Goal: Transaction & Acquisition: Book appointment/travel/reservation

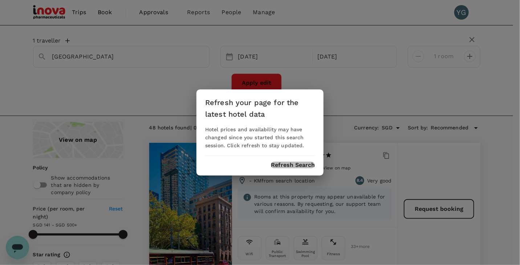
click at [282, 163] on button "Refresh Search" at bounding box center [293, 165] width 44 height 7
click at [295, 165] on button "Refresh Search" at bounding box center [293, 165] width 44 height 7
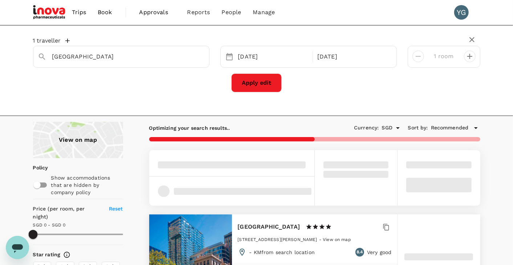
click at [418, 84] on div "Apply edit" at bounding box center [257, 82] width 448 height 19
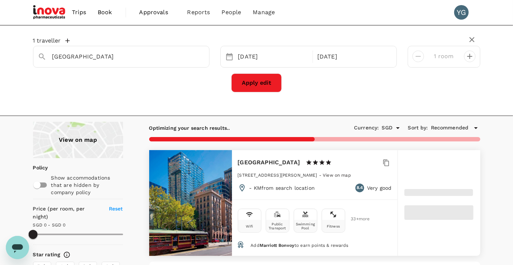
click at [364, 88] on div "Apply edit" at bounding box center [257, 82] width 448 height 19
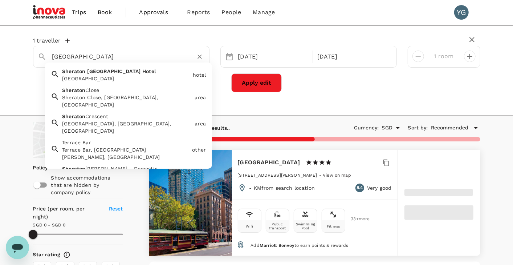
click at [63, 55] on input "Sheraton Melbourne Hotel" at bounding box center [118, 56] width 132 height 11
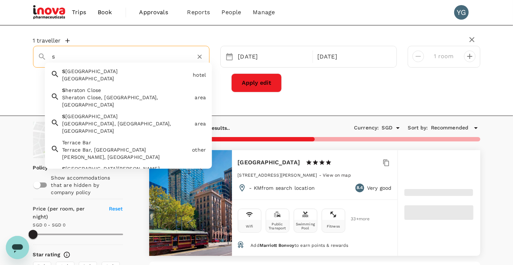
type input "so"
type input "499.42"
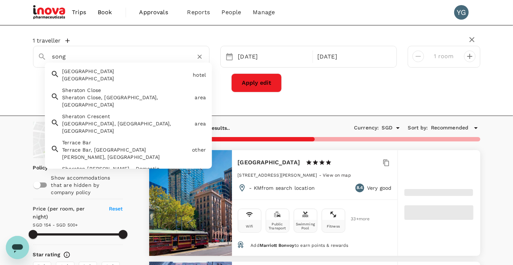
type input "song"
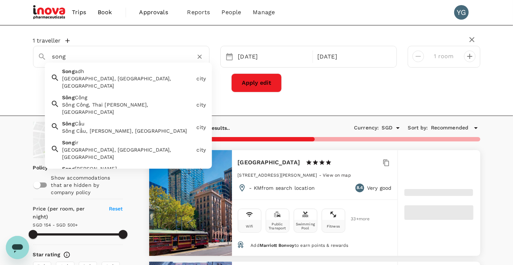
type input "499.42"
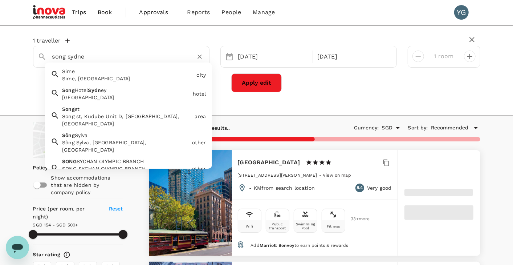
type input "song sydney"
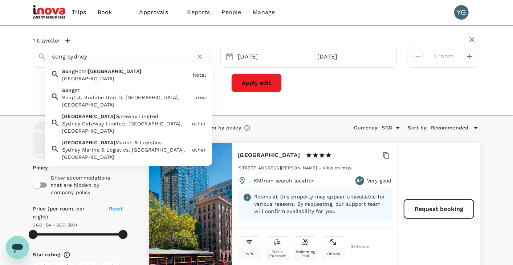
type input "499.42"
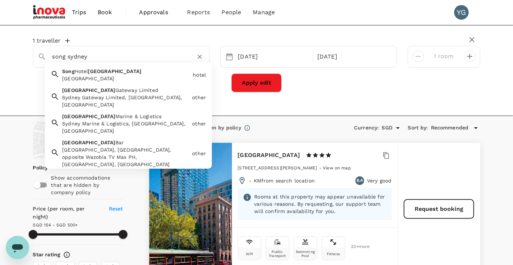
click at [122, 73] on div "Song Hotel Sydney Song Hotel Sydney" at bounding box center [124, 73] width 131 height 17
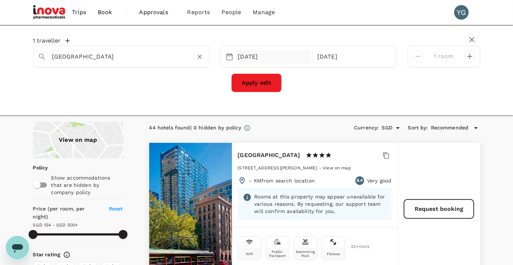
type input "[GEOGRAPHIC_DATA]"
click at [269, 53] on div "[DATE]" at bounding box center [273, 57] width 76 height 14
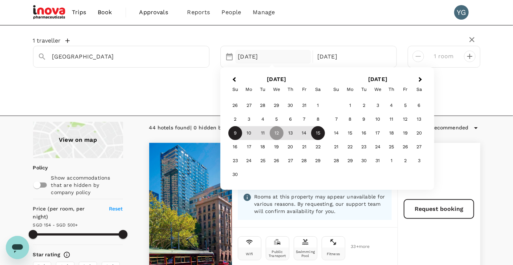
click at [234, 130] on div "9" at bounding box center [236, 133] width 14 height 14
click at [279, 133] on div "12" at bounding box center [277, 133] width 14 height 14
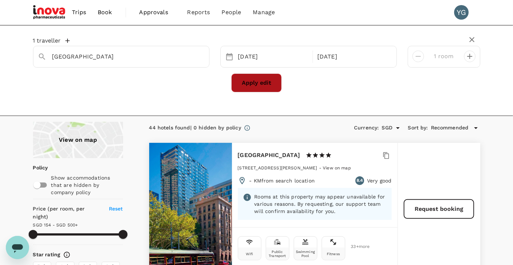
click at [253, 81] on button "Apply edit" at bounding box center [256, 82] width 51 height 19
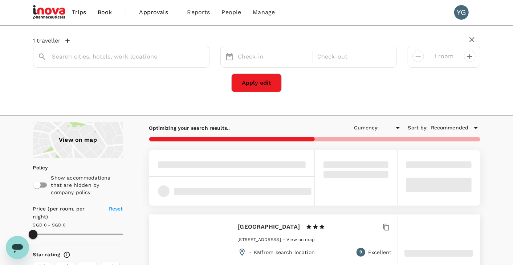
type input "SGD"
type input "Song Hotel Sydney"
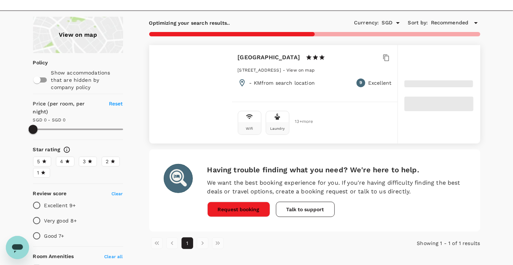
scroll to position [90, 0]
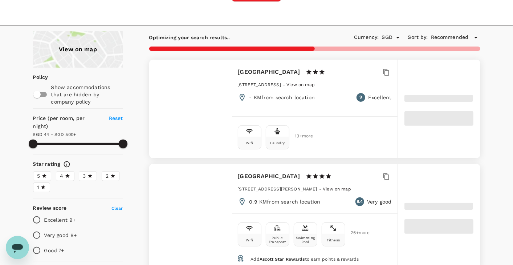
type input "499.9"
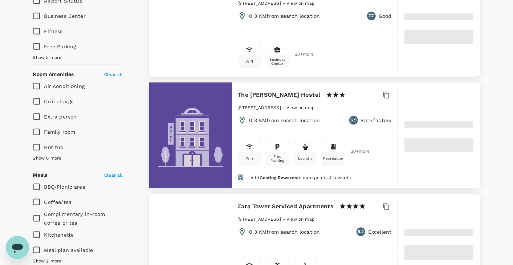
type input "43.48"
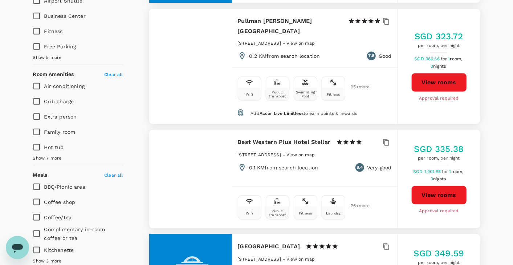
type input "499.48"
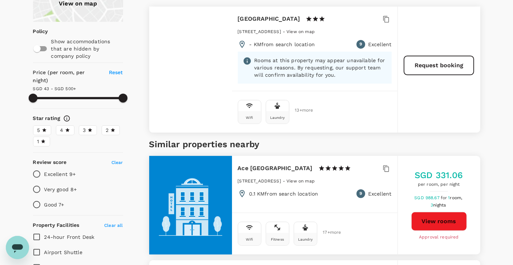
scroll to position [0, 0]
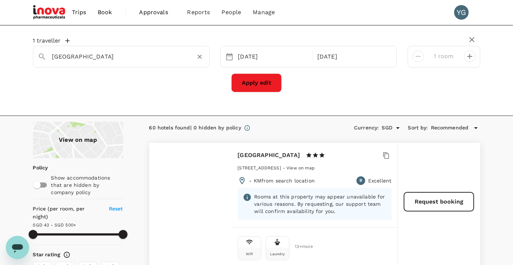
click at [62, 57] on input "Song Hotel Sydney" at bounding box center [118, 56] width 132 height 11
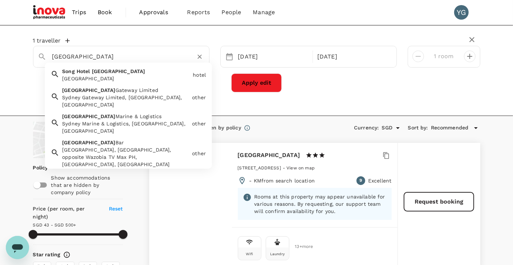
click at [69, 57] on input "Song Hotel Sydney" at bounding box center [118, 56] width 132 height 11
drag, startPoint x: 85, startPoint y: 55, endPoint x: 46, endPoint y: 54, distance: 38.9
click at [47, 54] on div "Song Hotel Sydney" at bounding box center [126, 53] width 158 height 17
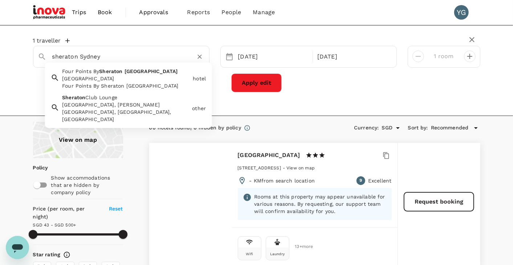
click at [114, 76] on span "Central Park" at bounding box center [88, 79] width 52 height 6
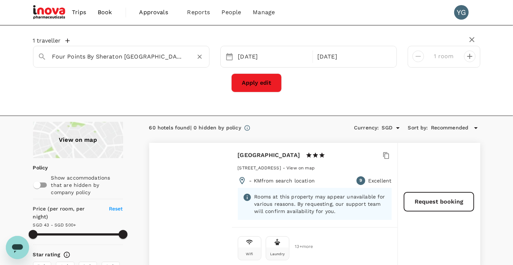
click at [113, 55] on input "Four Points By Sheraton Sydney Central Park" at bounding box center [118, 56] width 132 height 11
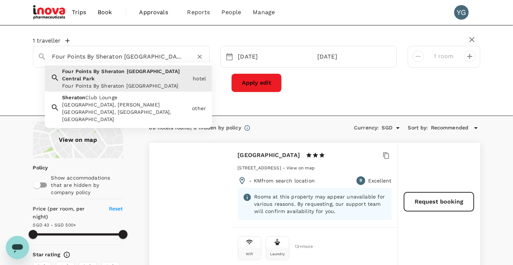
click at [184, 55] on input "Four Points By Sheraton Sydney Central Park" at bounding box center [118, 56] width 132 height 11
drag, startPoint x: 184, startPoint y: 55, endPoint x: -15, endPoint y: 29, distance: 200.5
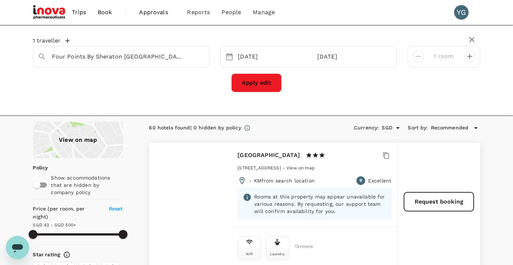
click at [358, 86] on div "Apply edit" at bounding box center [257, 82] width 448 height 19
click at [101, 59] on input "Four Points By Sheraton Sydney Central Park" at bounding box center [118, 56] width 132 height 11
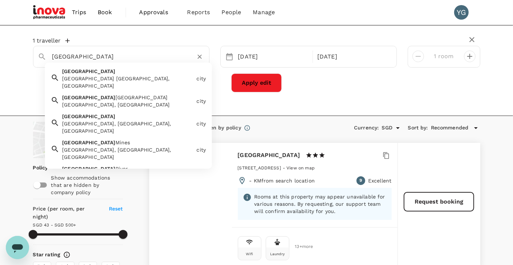
type input "Four Points By Sheraton Sydney Central Park"
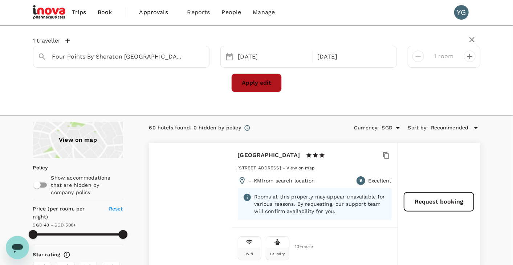
click at [264, 82] on button "Apply edit" at bounding box center [256, 82] width 51 height 19
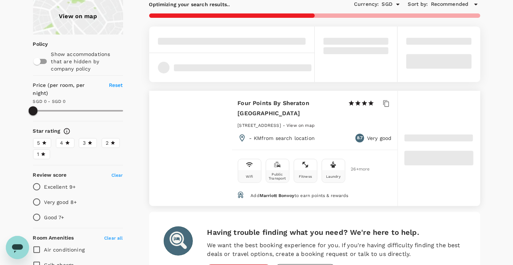
scroll to position [136, 0]
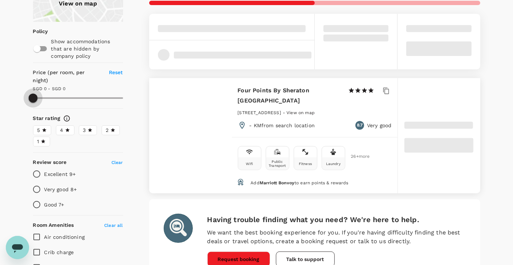
drag, startPoint x: 32, startPoint y: 84, endPoint x: 52, endPoint y: 85, distance: 20.0
click at [52, 93] on span at bounding box center [78, 98] width 90 height 11
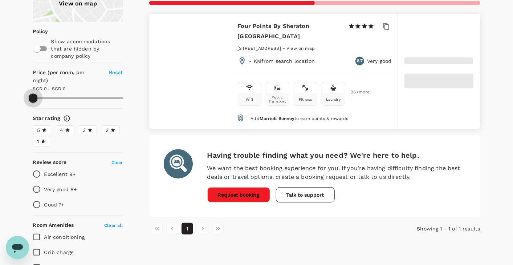
drag, startPoint x: 34, startPoint y: 86, endPoint x: 49, endPoint y: 89, distance: 15.8
click at [49, 93] on span at bounding box center [78, 98] width 90 height 11
click at [49, 97] on span at bounding box center [78, 97] width 90 height 1
drag, startPoint x: 36, startPoint y: 89, endPoint x: 59, endPoint y: 89, distance: 22.5
click at [59, 93] on span at bounding box center [78, 98] width 90 height 11
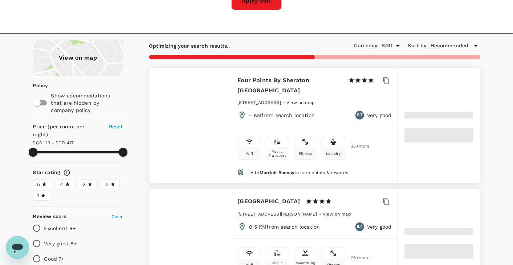
scroll to position [90, 0]
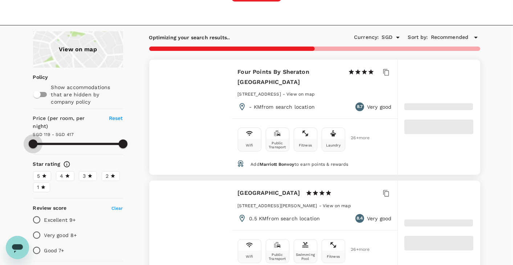
type input "416.57"
type input "120.57"
type input "416.57"
type input "126.57"
type input "416.57"
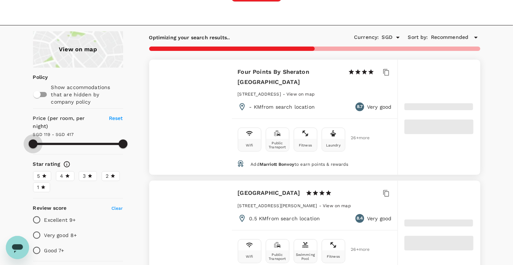
type input "135.57"
type input "416.57"
type input "143.57"
type input "416.57"
type input "145.57"
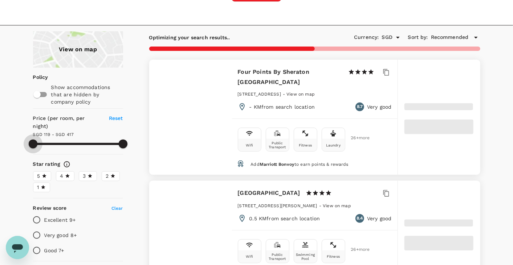
type input "416.57"
type input "159.57"
type input "416.57"
type input "169.57"
type input "416.57"
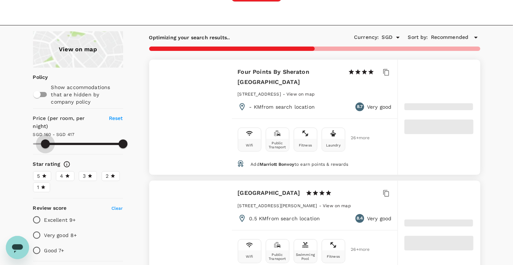
type input "174.57"
type input "416.57"
type input "183.57"
type input "416.57"
type input "183.57"
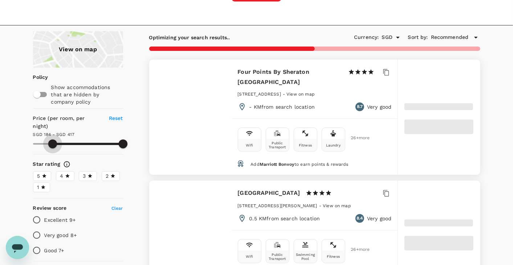
type input "416.57"
type input "185.57"
type input "416.57"
type input "187.57"
type input "416.57"
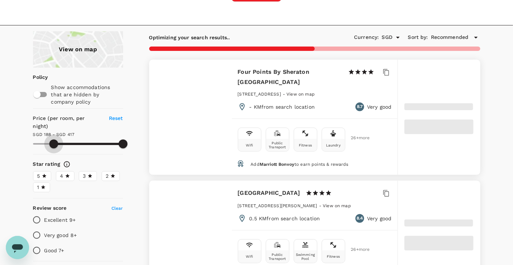
type input "187.57"
type input "416.57"
type input "194.57"
type input "416.57"
type input "200.57"
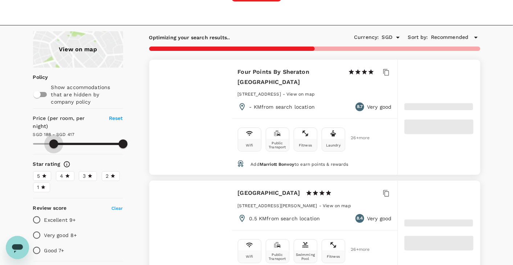
type input "416.57"
type input "200.57"
type input "416.57"
type input "202.57"
type input "416.57"
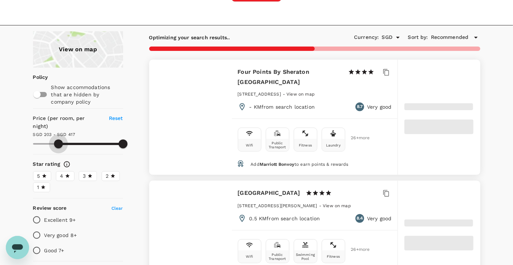
type input "202.57"
type input "416.57"
type input "204.57"
type input "416.57"
type input "205.57"
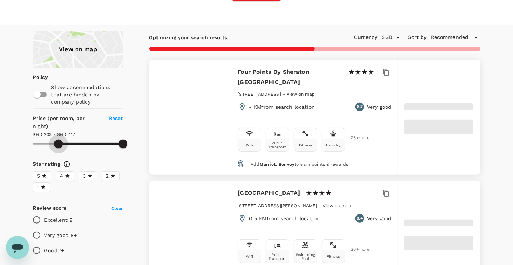
type input "416.57"
type input "209.57"
type input "416.57"
type input "214.57"
type input "416.57"
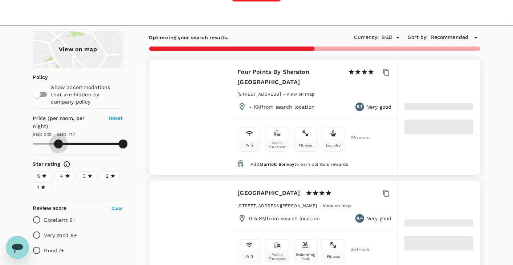
type input "215.57"
type input "416.57"
type input "215.57"
type input "416.57"
type input "215.57"
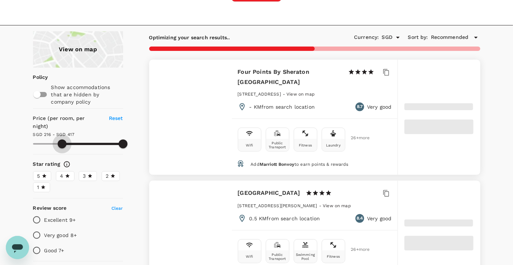
type input "416.57"
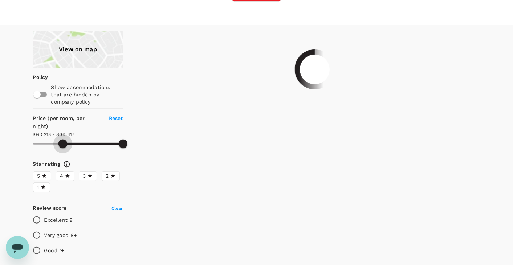
type input "217.57"
type input "416.57"
type input "217.57"
type input "416.57"
type input "221.57"
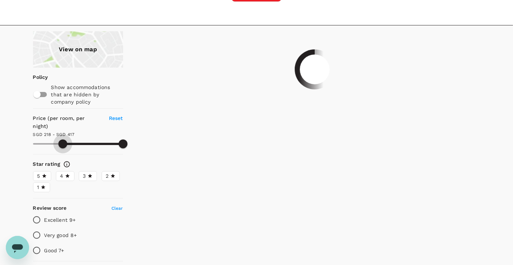
type input "416.57"
type input "224.57"
type input "416.57"
type input "226.57"
type input "416.57"
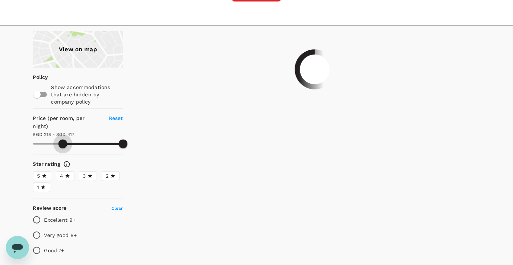
type input "226.57"
type input "416.57"
type input "228.57"
type input "416.57"
drag, startPoint x: 29, startPoint y: 134, endPoint x: 66, endPoint y: 138, distance: 37.4
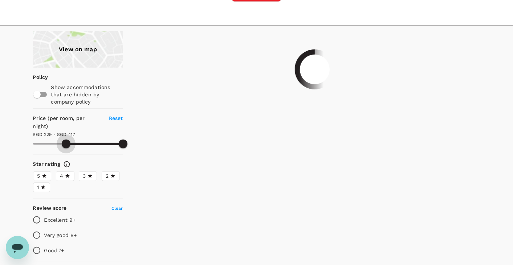
click at [66, 140] on span at bounding box center [66, 144] width 9 height 9
type input "228.57"
type input "416.57"
type input "228.57"
type input "416.57"
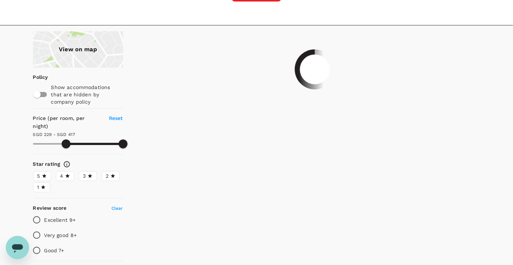
type input "229.01"
type input "417.01"
type input "229.01"
type input "417.01"
type input "229.01"
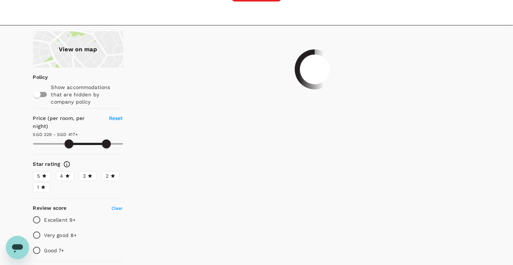
type input "417.01"
type input "229.01"
type input "417.01"
type input "229.01"
type input "417.01"
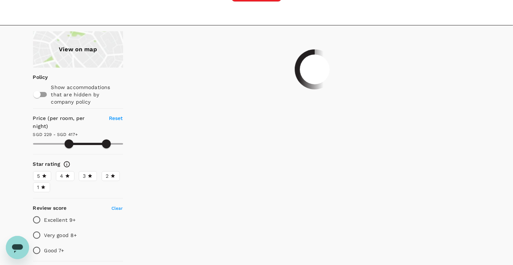
type input "229.01"
type input "417.01"
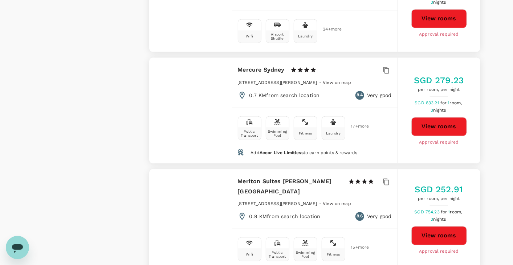
scroll to position [909, 0]
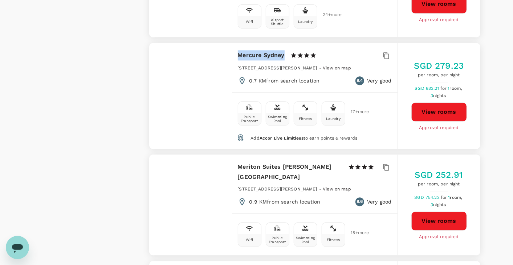
drag, startPoint x: 238, startPoint y: 53, endPoint x: 283, endPoint y: 54, distance: 45.1
click at [283, 54] on h6 "Mercure Sydney" at bounding box center [261, 55] width 47 height 10
click at [262, 165] on h6 "Meriton Suites Campbell Street" at bounding box center [290, 172] width 105 height 20
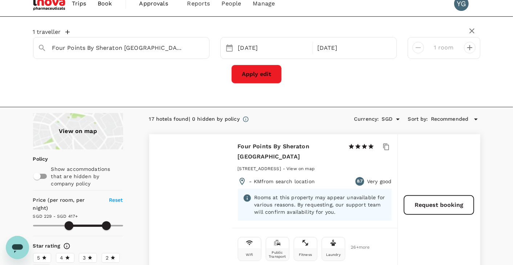
scroll to position [0, 0]
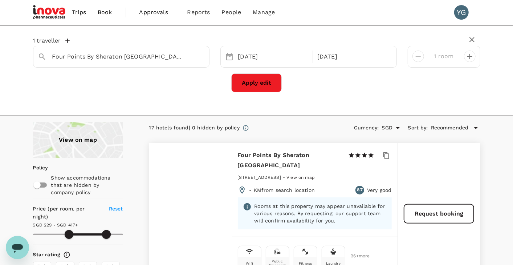
click at [152, 13] on span "Approvals" at bounding box center [158, 12] width 36 height 9
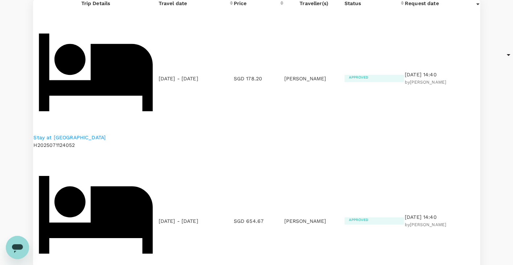
scroll to position [90, 0]
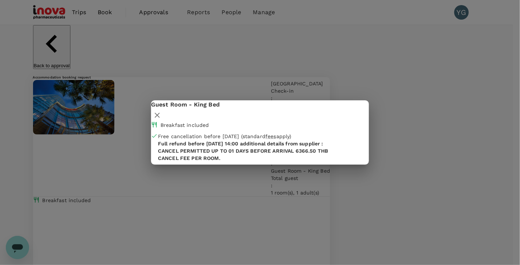
click at [162, 111] on icon "button" at bounding box center [157, 115] width 9 height 9
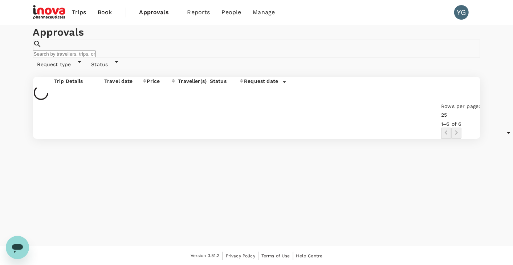
scroll to position [0, 0]
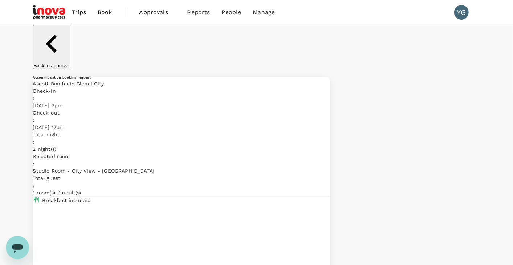
scroll to position [0, 0]
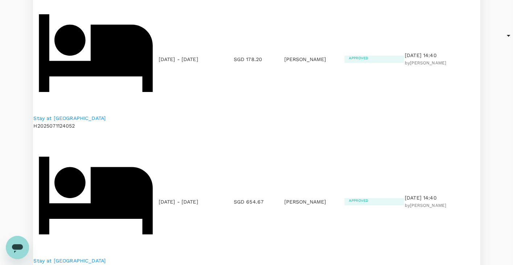
scroll to position [79, 0]
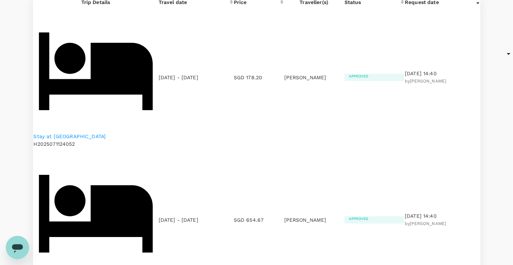
click at [76, 133] on p "Stay at Seda Nuvali" at bounding box center [96, 136] width 124 height 7
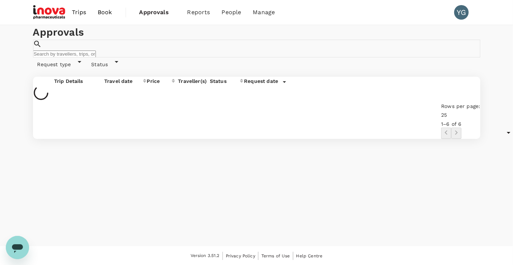
scroll to position [0, 0]
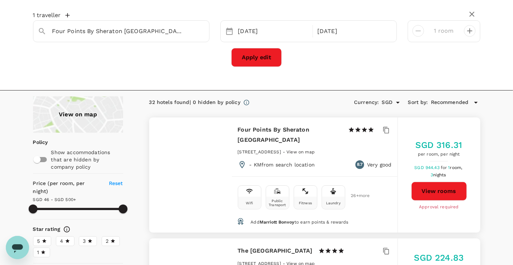
scroll to position [45, 0]
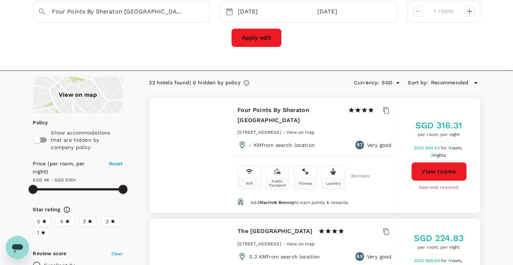
click at [360, 55] on div "1 traveller Four Points By Sheraton Sydney Central Park 09 Nov 12 Nov 1 room Ap…" at bounding box center [256, 25] width 513 height 91
click at [374, 44] on div "Apply edit" at bounding box center [257, 37] width 448 height 19
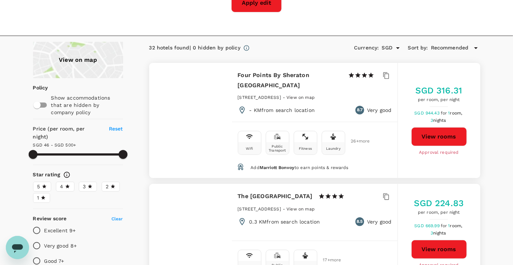
scroll to position [90, 0]
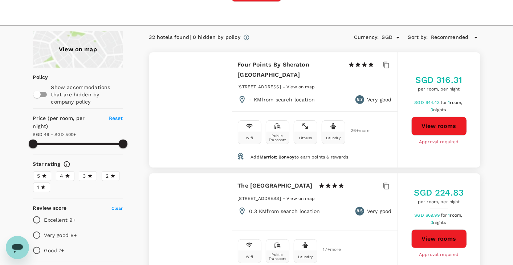
click at [439, 122] on button "View rooms" at bounding box center [440, 126] width 56 height 19
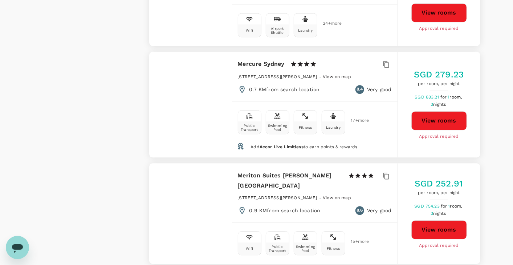
scroll to position [954, 0]
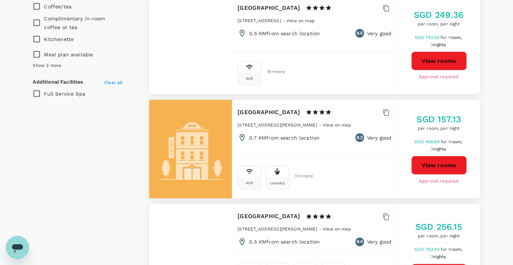
scroll to position [681, 0]
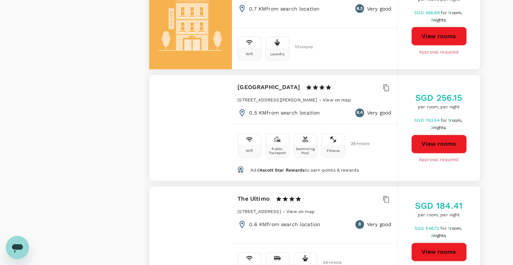
scroll to position [726, 0]
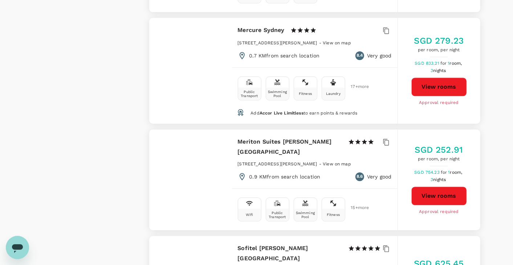
scroll to position [999, 0]
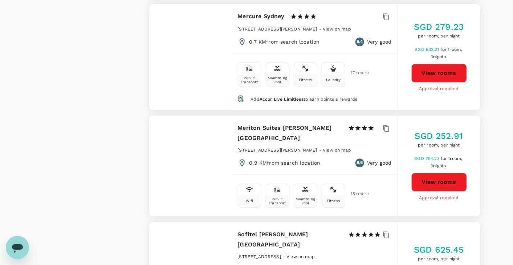
click at [442, 68] on button "View rooms" at bounding box center [440, 73] width 56 height 19
click at [358, 38] on span "8.4" at bounding box center [360, 41] width 7 height 7
click at [375, 39] on p "Very good" at bounding box center [379, 41] width 24 height 7
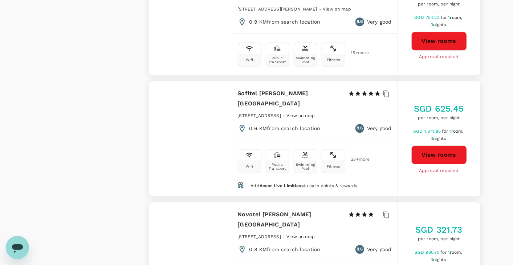
scroll to position [1181, 0]
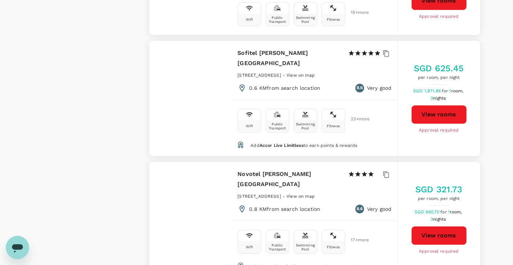
click at [503, 110] on div "View on map Policy Show accommodations that are hidden by company policy Price …" at bounding box center [256, 95] width 513 height 2309
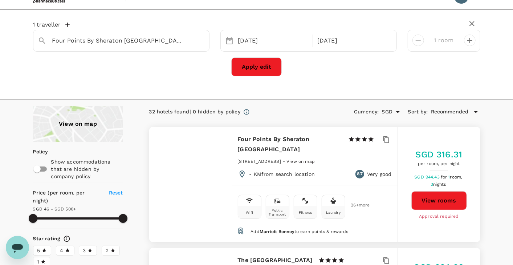
scroll to position [0, 0]
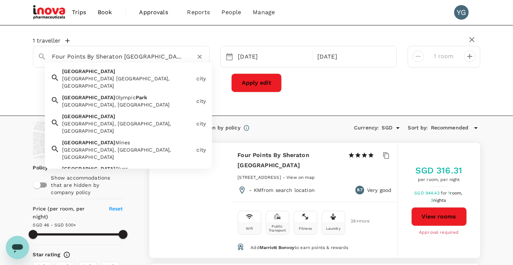
click at [80, 58] on input "Four Points By Sheraton Sydney Central Park" at bounding box center [118, 56] width 132 height 11
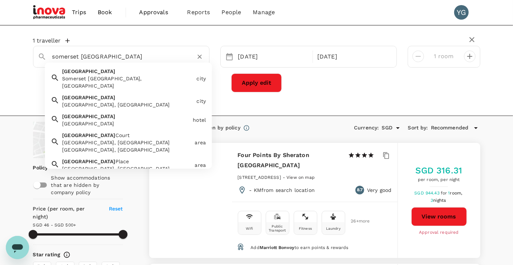
click at [149, 53] on input "somerset australia" at bounding box center [118, 56] width 132 height 11
type input "Four Points By Sheraton Sydney Central Park"
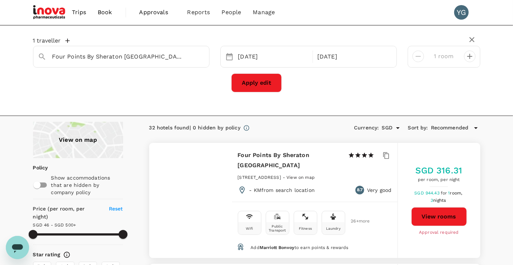
type input "499.01"
click at [379, 88] on div "Apply edit" at bounding box center [257, 82] width 448 height 19
click at [461, 89] on div "Apply edit" at bounding box center [257, 82] width 448 height 19
click at [131, 81] on div "Apply edit" at bounding box center [257, 82] width 448 height 19
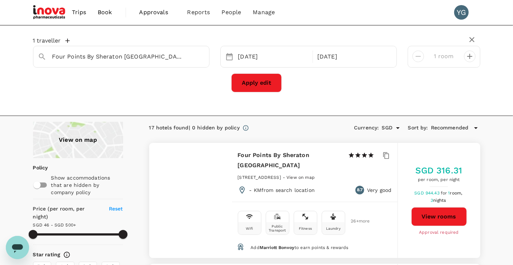
click at [391, 88] on div "Apply edit" at bounding box center [257, 82] width 448 height 19
click at [72, 93] on div "1 traveller Four Points By Sheraton Sydney Central Park 09 Nov 12 Nov 1 room Ap…" at bounding box center [257, 64] width 448 height 67
click at [112, 88] on div "Apply edit" at bounding box center [257, 82] width 448 height 19
click at [165, 89] on div "Apply edit" at bounding box center [257, 82] width 448 height 19
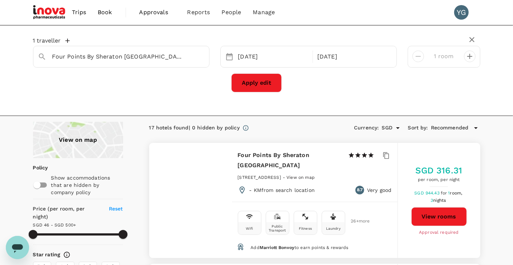
click at [167, 89] on div "Apply edit" at bounding box center [257, 82] width 448 height 19
click at [130, 95] on div "1 traveller Four Points By Sheraton Sydney Central Park 09 Nov 12 Nov 1 room Ap…" at bounding box center [257, 64] width 448 height 67
click at [136, 85] on div "Apply edit" at bounding box center [257, 82] width 448 height 19
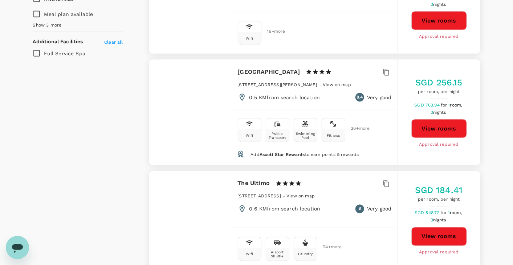
scroll to position [681, 0]
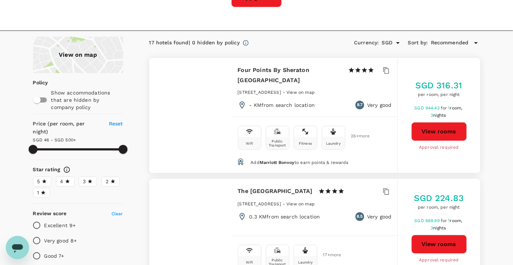
scroll to position [0, 0]
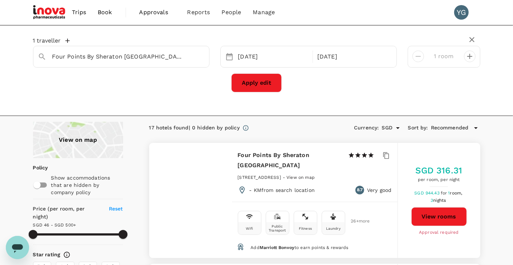
click at [383, 88] on div "Apply edit" at bounding box center [257, 82] width 448 height 19
click at [371, 87] on div "Apply edit" at bounding box center [257, 82] width 448 height 19
click at [367, 81] on div "Apply edit" at bounding box center [257, 82] width 448 height 19
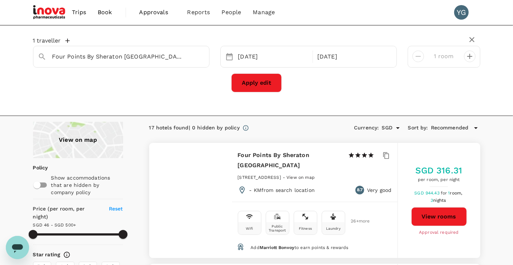
click at [367, 81] on div "Apply edit" at bounding box center [257, 82] width 448 height 19
click at [366, 89] on div "Apply edit" at bounding box center [257, 82] width 448 height 19
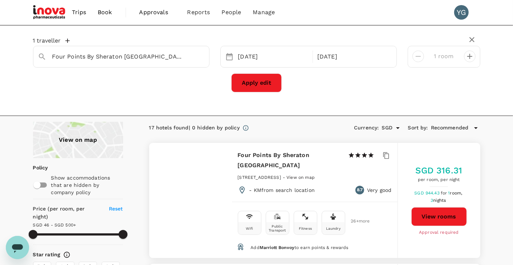
click at [138, 98] on div "1 traveller Four Points By Sheraton Sydney Central Park 09 Nov 12 Nov 1 room Ap…" at bounding box center [256, 70] width 513 height 91
click at [100, 89] on div "Apply edit" at bounding box center [257, 82] width 448 height 19
click at [111, 84] on div "Apply edit" at bounding box center [257, 82] width 448 height 19
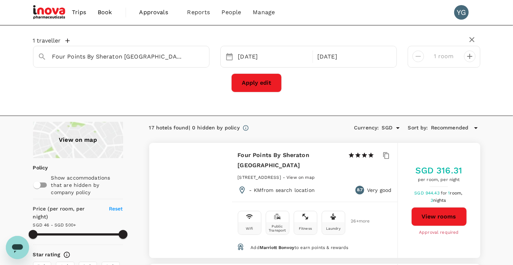
click at [111, 84] on div "Apply edit" at bounding box center [257, 82] width 448 height 19
click at [58, 97] on div "1 traveller Four Points By Sheraton Sydney Central Park 09 Nov 12 Nov 1 room Ap…" at bounding box center [257, 64] width 448 height 67
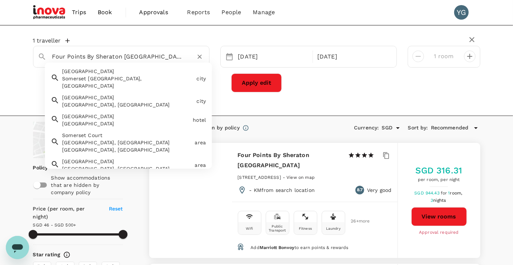
click at [85, 55] on input "Four Points By Sheraton Sydney Central Park" at bounding box center [118, 56] width 132 height 11
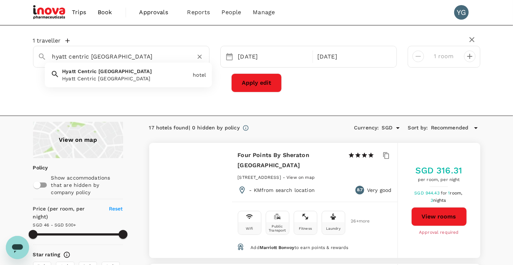
click at [120, 70] on span "Melbourne" at bounding box center [124, 71] width 53 height 6
type input "Hyatt Centric [GEOGRAPHIC_DATA]"
click at [252, 55] on div "09 Nov" at bounding box center [273, 57] width 76 height 14
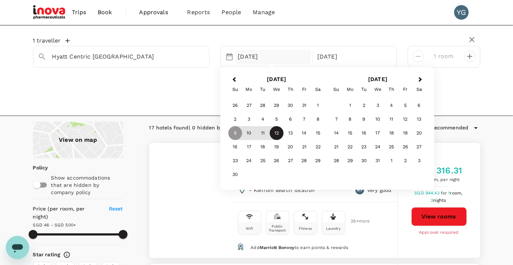
click at [278, 132] on div "12" at bounding box center [277, 133] width 14 height 14
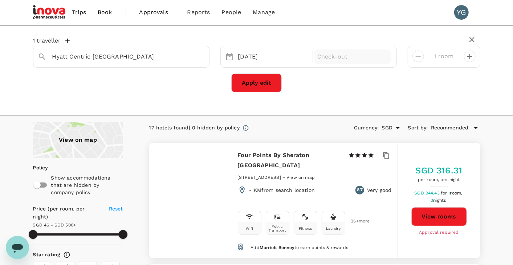
click at [361, 56] on p "Check-out" at bounding box center [353, 56] width 71 height 9
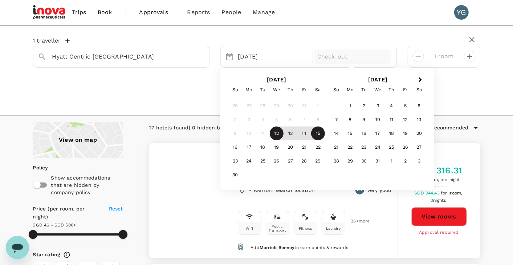
click at [318, 134] on div "15" at bounding box center [318, 133] width 14 height 14
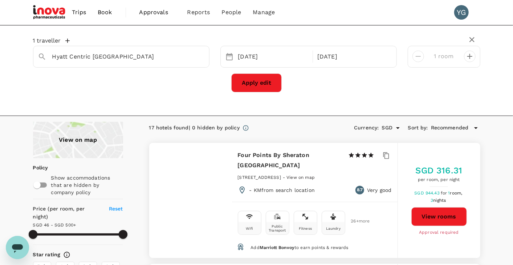
click at [256, 76] on button "Apply edit" at bounding box center [256, 82] width 51 height 19
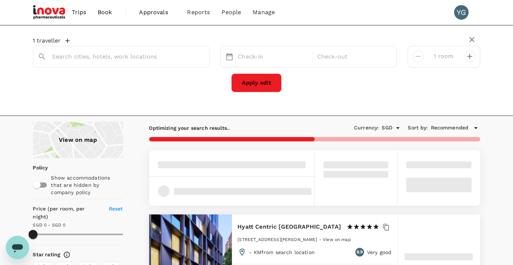
type input "Hyatt Centric [GEOGRAPHIC_DATA]"
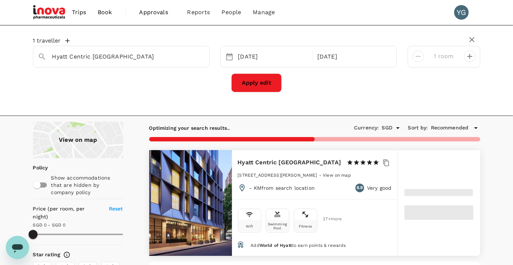
type input "500"
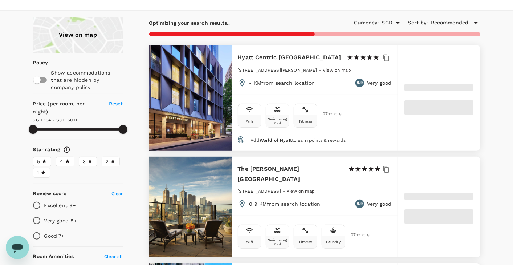
scroll to position [90, 0]
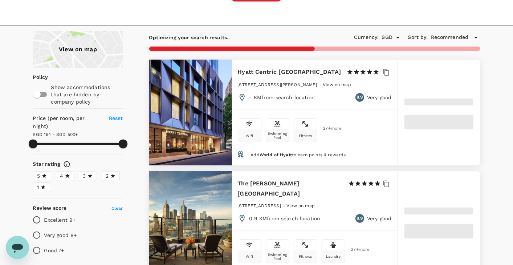
type input "113.49"
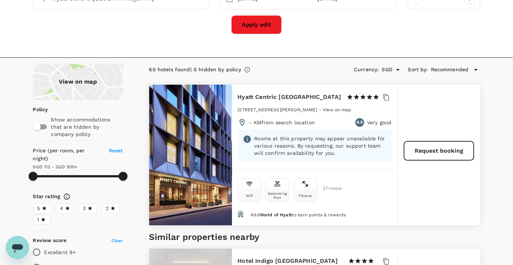
scroll to position [45, 0]
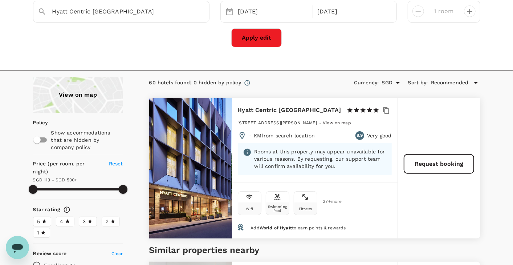
click at [377, 208] on div "Wifi Swimming Pool Fitness 27 + more" at bounding box center [315, 201] width 154 height 27
click at [439, 204] on div "Request booking" at bounding box center [439, 168] width 83 height 141
click at [394, 205] on div "Wifi Swimming Pool Fitness 27 + more" at bounding box center [315, 203] width 166 height 42
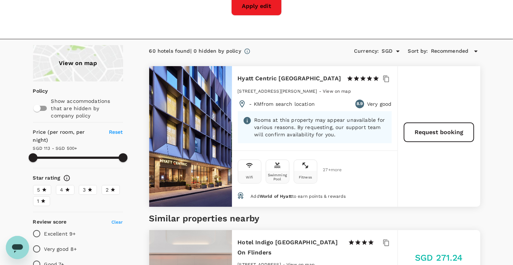
scroll to position [90, 0]
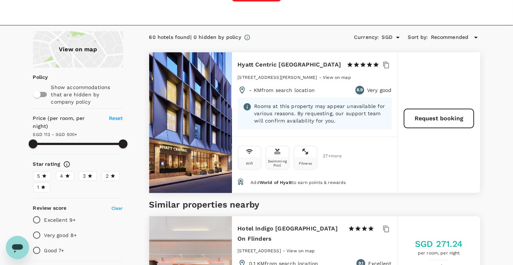
click at [385, 147] on div "Wifi Swimming Pool Fitness 27 + more" at bounding box center [315, 156] width 154 height 27
click at [380, 161] on div "Wifi Swimming Pool Fitness 27 + more" at bounding box center [315, 156] width 154 height 27
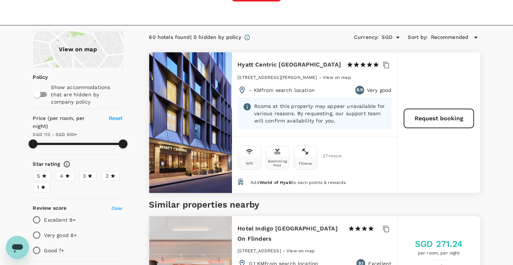
click at [380, 152] on div "Wifi Swimming Pool Fitness 27 + more" at bounding box center [315, 156] width 154 height 27
click at [450, 148] on div "Request booking" at bounding box center [439, 122] width 83 height 141
click at [380, 156] on div "Wifi Swimming Pool Fitness 27 + more" at bounding box center [315, 156] width 154 height 27
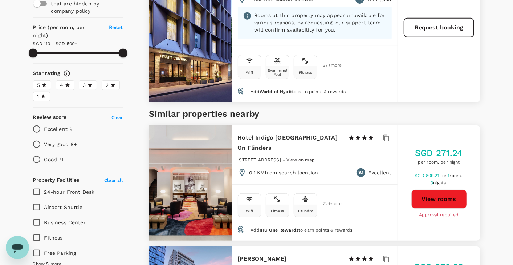
scroll to position [227, 0]
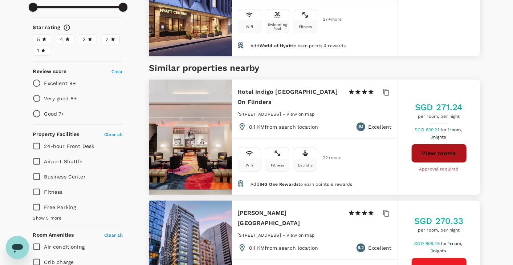
click at [442, 149] on button "View rooms" at bounding box center [440, 153] width 56 height 19
click at [443, 146] on button "View rooms" at bounding box center [440, 153] width 56 height 19
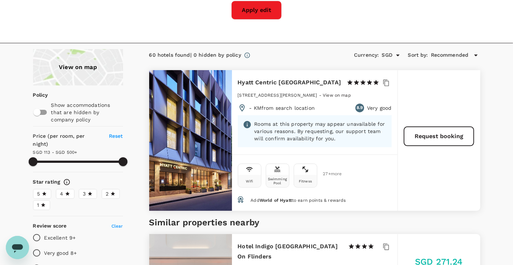
scroll to position [45, 0]
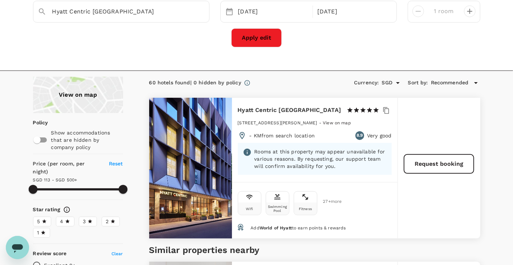
click at [426, 200] on div "Request booking" at bounding box center [439, 168] width 83 height 141
click at [302, 157] on p "Rooms at this property may appear unavailable for various reasons. By requestin…" at bounding box center [321, 159] width 132 height 22
click at [346, 159] on p "Rooms at this property may appear unavailable for various reasons. By requestin…" at bounding box center [321, 159] width 132 height 22
click at [247, 151] on icon at bounding box center [247, 152] width 7 height 7
click at [356, 164] on p "Rooms at this property may appear unavailable for various reasons. By requestin…" at bounding box center [321, 159] width 132 height 22
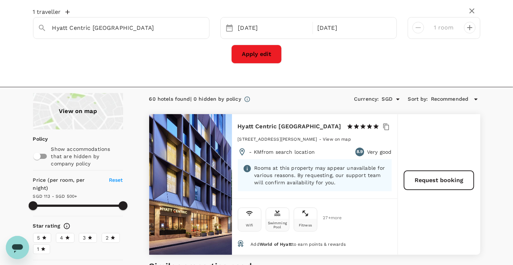
scroll to position [0, 0]
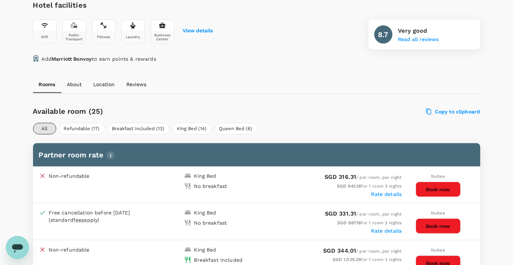
scroll to position [315, 0]
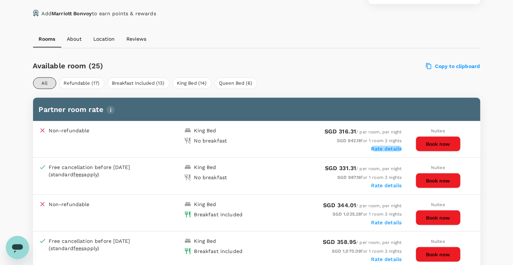
click at [386, 148] on label "Rate details" at bounding box center [387, 149] width 31 height 6
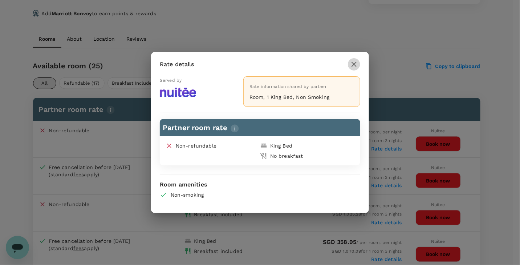
click at [359, 64] on button "button" at bounding box center [354, 64] width 12 height 12
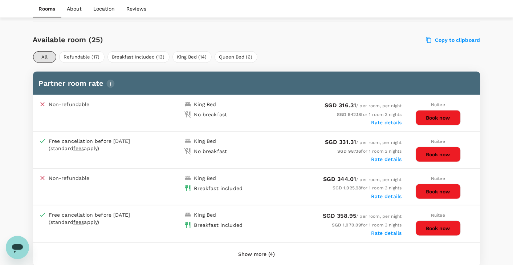
scroll to position [360, 0]
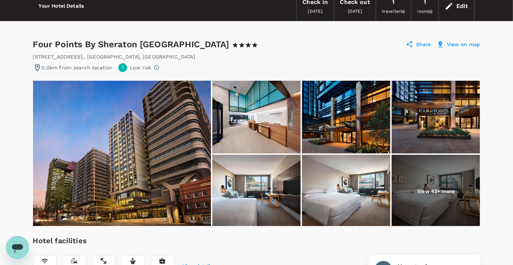
scroll to position [0, 0]
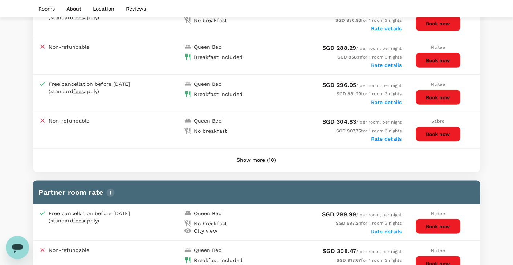
scroll to position [362, 0]
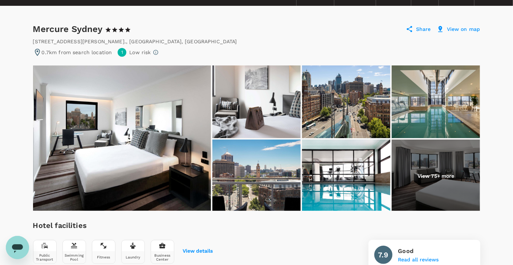
scroll to position [0, 0]
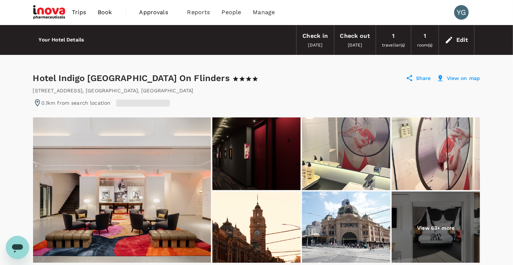
click at [336, 72] on div "Hotel Indigo Melbourne On Flinders 1 Star 2 Stars 3 Stars 4 Stars 5 Stars Share…" at bounding box center [257, 78] width 448 height 12
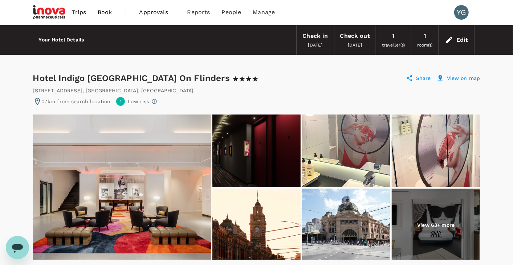
click at [334, 81] on div "Hotel Indigo Melbourne On Flinders 1 Star 2 Stars 3 Stars 4 Stars 5 Stars Share…" at bounding box center [257, 78] width 448 height 12
click at [322, 83] on div "Hotel Indigo Melbourne On Flinders 1 Star 2 Stars 3 Stars 4 Stars 5 Stars Share…" at bounding box center [257, 78] width 448 height 12
click at [307, 79] on div "Hotel Indigo Melbourne On Flinders 1 Star 2 Stars 3 Stars 4 Stars 5 Stars Share…" at bounding box center [257, 78] width 448 height 12
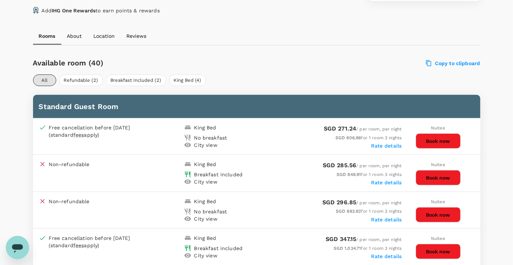
scroll to position [363, 0]
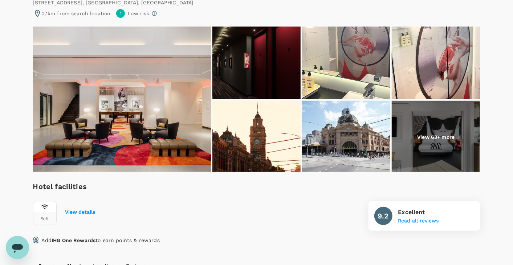
scroll to position [90, 0]
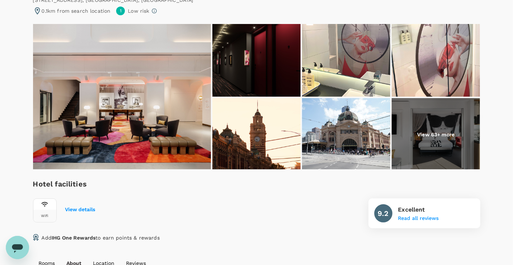
click at [434, 147] on img at bounding box center [436, 134] width 88 height 73
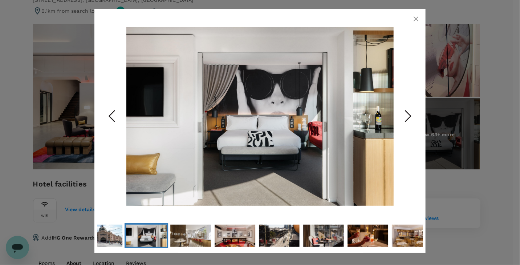
click at [311, 141] on img "Go to Slide 7" at bounding box center [259, 116] width 267 height 192
click at [409, 118] on polyline "Next Slide" at bounding box center [408, 115] width 5 height 11
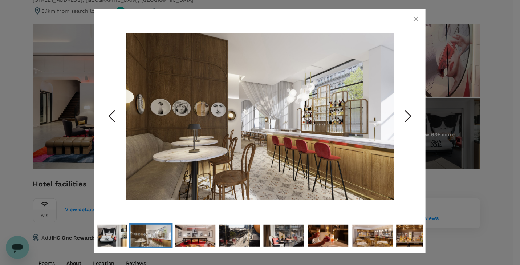
click at [409, 118] on polyline "Next Slide" at bounding box center [408, 115] width 5 height 11
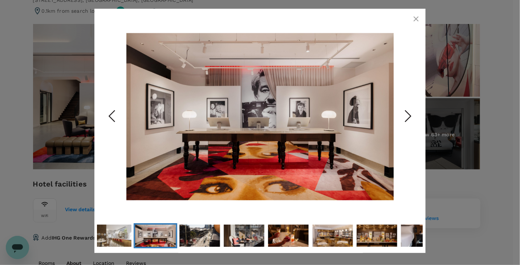
click at [409, 118] on polyline "Next Slide" at bounding box center [408, 115] width 5 height 11
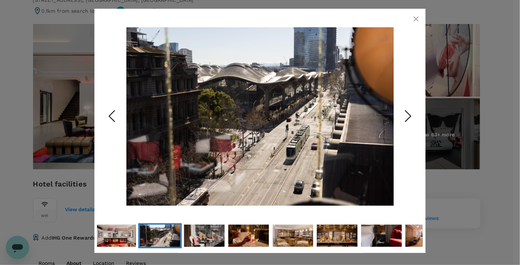
click at [409, 118] on polyline "Next Slide" at bounding box center [408, 115] width 5 height 11
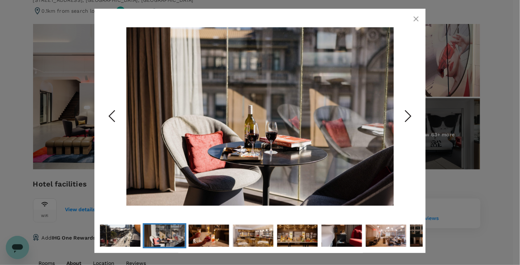
click at [409, 118] on polyline "Next Slide" at bounding box center [408, 115] width 5 height 11
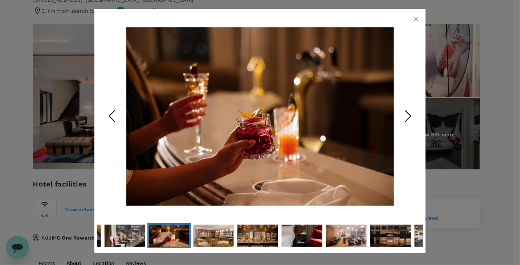
click at [409, 118] on polyline "Next Slide" at bounding box center [408, 115] width 5 height 11
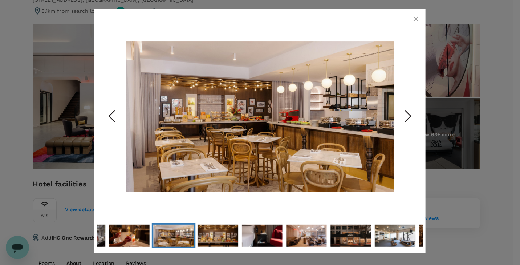
click at [409, 118] on polyline "Next Slide" at bounding box center [408, 115] width 5 height 11
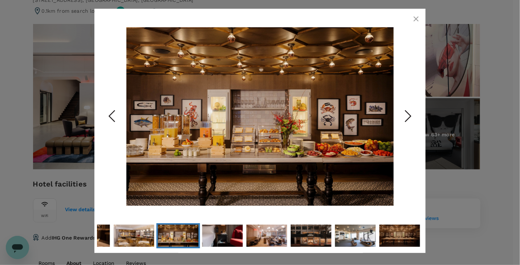
click at [409, 118] on polyline "Next Slide" at bounding box center [408, 115] width 5 height 11
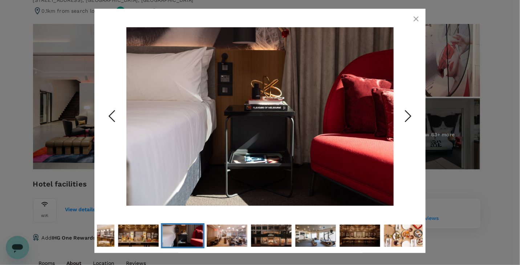
click at [409, 118] on polyline "Next Slide" at bounding box center [408, 115] width 5 height 11
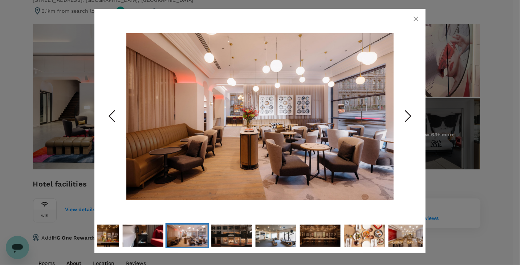
click at [409, 118] on polyline "Next Slide" at bounding box center [408, 115] width 5 height 11
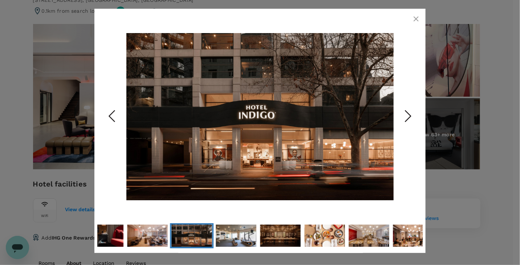
click at [409, 118] on polyline "Next Slide" at bounding box center [408, 115] width 5 height 11
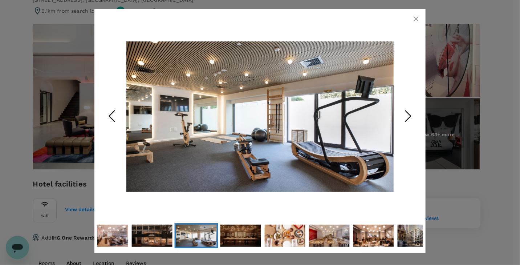
click at [409, 118] on polyline "Next Slide" at bounding box center [408, 115] width 5 height 11
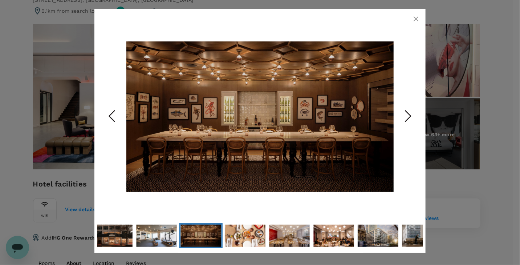
click at [409, 118] on polyline "Next Slide" at bounding box center [408, 115] width 5 height 11
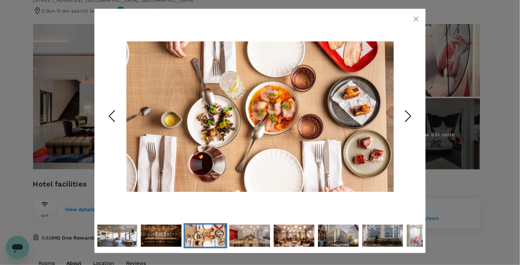
click at [409, 118] on polyline "Next Slide" at bounding box center [408, 115] width 5 height 11
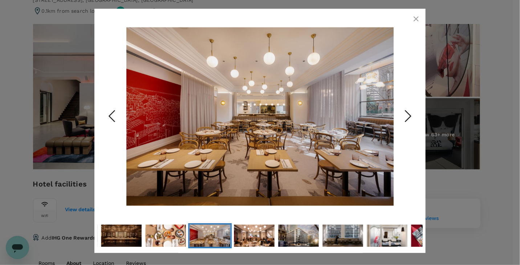
click at [409, 118] on polyline "Next Slide" at bounding box center [408, 115] width 5 height 11
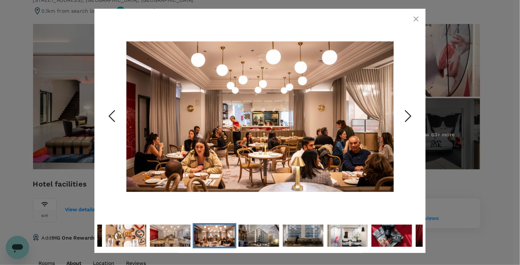
click at [409, 118] on polyline "Next Slide" at bounding box center [408, 115] width 5 height 11
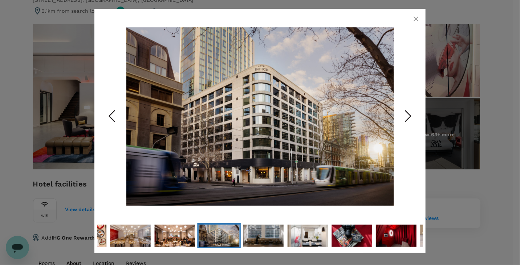
click at [409, 118] on polyline "Next Slide" at bounding box center [408, 115] width 5 height 11
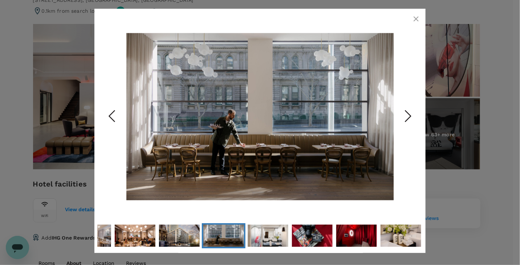
click at [409, 118] on polyline "Next Slide" at bounding box center [408, 115] width 5 height 11
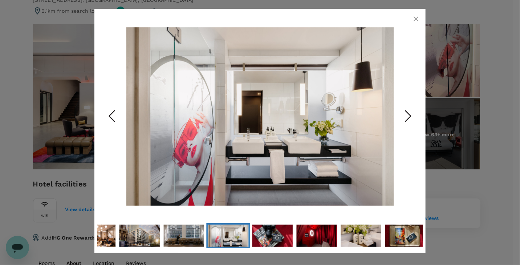
click at [409, 118] on polyline "Next Slide" at bounding box center [408, 115] width 5 height 11
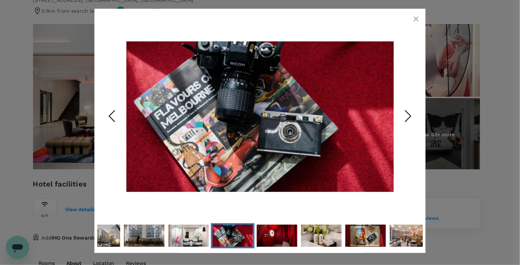
click at [409, 118] on polyline "Next Slide" at bounding box center [408, 115] width 5 height 11
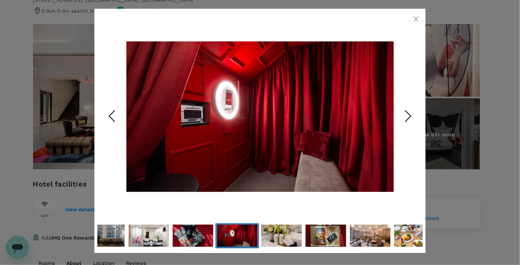
click at [409, 118] on polyline "Next Slide" at bounding box center [408, 115] width 5 height 11
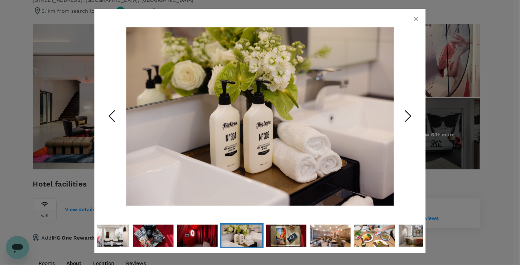
click at [409, 118] on polyline "Next Slide" at bounding box center [408, 115] width 5 height 11
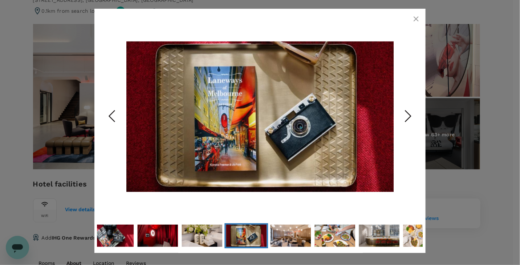
click at [409, 118] on polyline "Next Slide" at bounding box center [408, 115] width 5 height 11
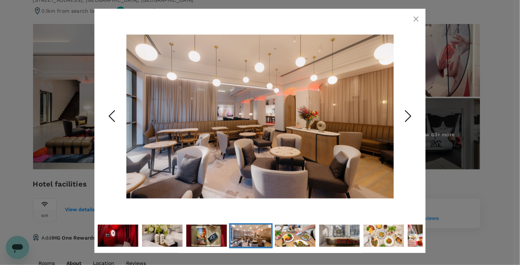
click at [409, 118] on polyline "Next Slide" at bounding box center [408, 115] width 5 height 11
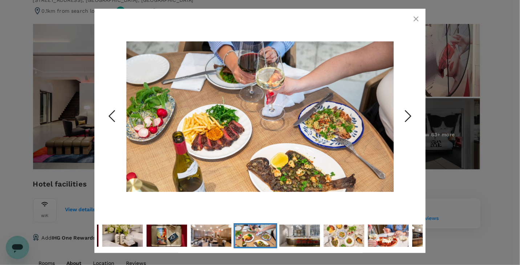
click at [409, 118] on polyline "Next Slide" at bounding box center [408, 115] width 5 height 11
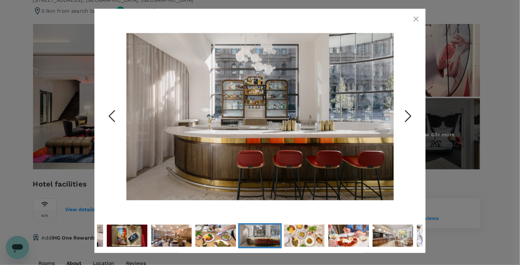
click at [409, 118] on polyline "Next Slide" at bounding box center [408, 115] width 5 height 11
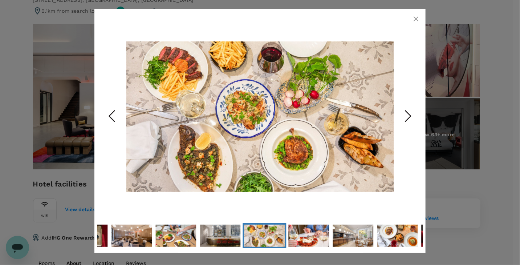
click at [409, 118] on polyline "Next Slide" at bounding box center [408, 115] width 5 height 11
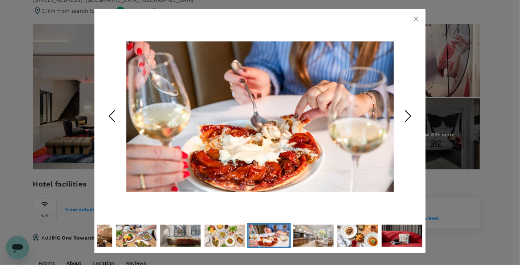
click at [409, 118] on polyline "Next Slide" at bounding box center [408, 115] width 5 height 11
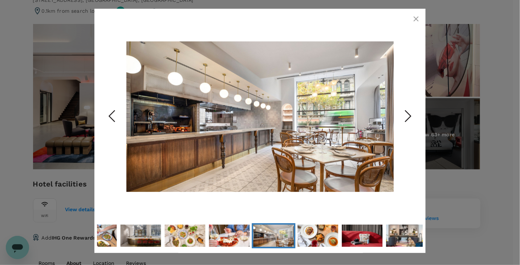
click at [409, 118] on polyline "Next Slide" at bounding box center [408, 115] width 5 height 11
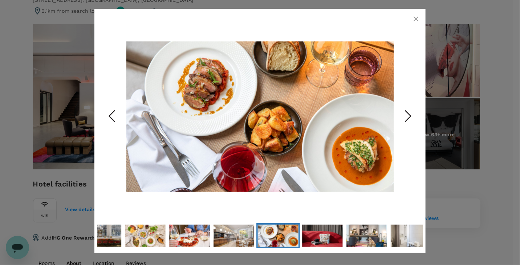
click at [409, 118] on polyline "Next Slide" at bounding box center [408, 115] width 5 height 11
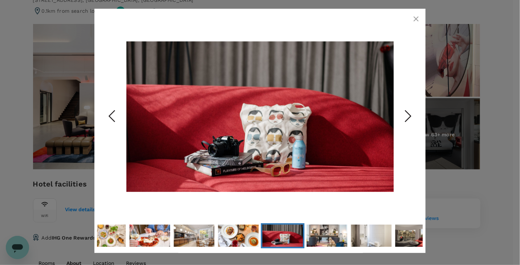
click at [409, 118] on polyline "Next Slide" at bounding box center [408, 115] width 5 height 11
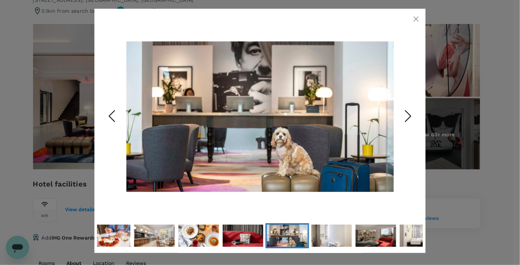
click at [409, 118] on icon "Next Slide" at bounding box center [409, 116] width 22 height 22
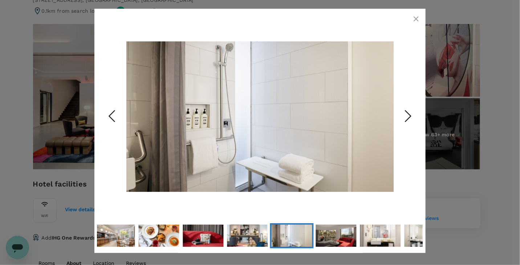
click at [409, 117] on icon "Next Slide" at bounding box center [409, 116] width 22 height 22
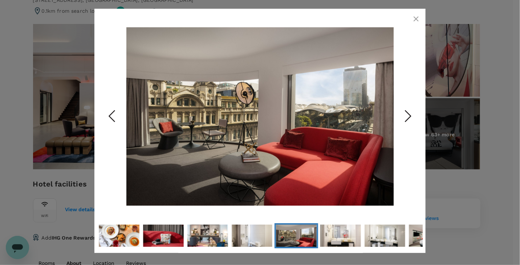
click at [409, 117] on icon "Next Slide" at bounding box center [409, 116] width 22 height 22
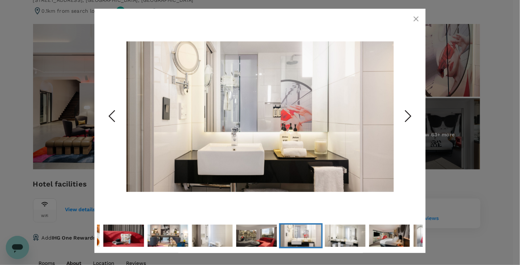
click at [409, 117] on icon "Next Slide" at bounding box center [409, 116] width 22 height 22
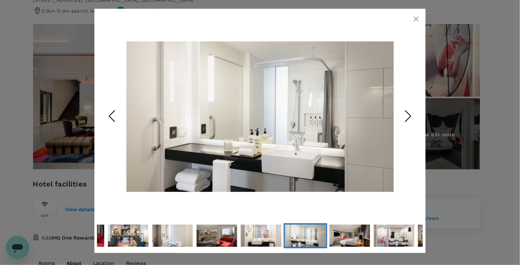
click at [409, 117] on icon "Next Slide" at bounding box center [409, 116] width 22 height 22
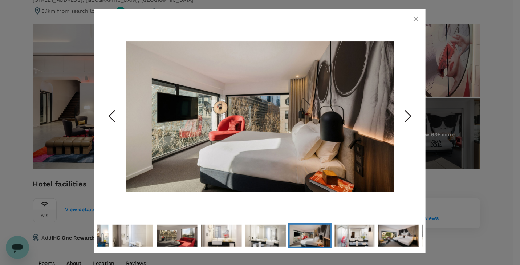
click at [409, 117] on icon "Next Slide" at bounding box center [409, 116] width 22 height 22
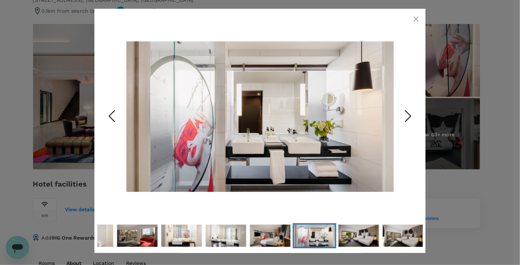
click at [409, 117] on icon "Next Slide" at bounding box center [409, 116] width 22 height 22
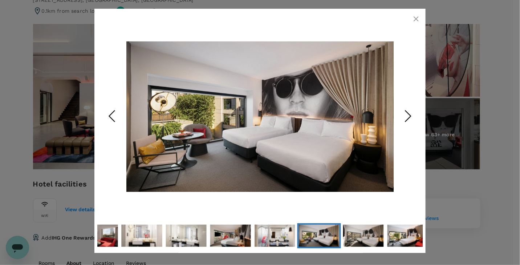
click at [412, 17] on icon "button" at bounding box center [416, 19] width 9 height 9
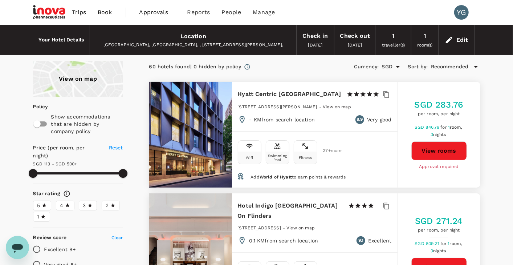
click at [387, 92] on icon "button" at bounding box center [386, 94] width 6 height 7
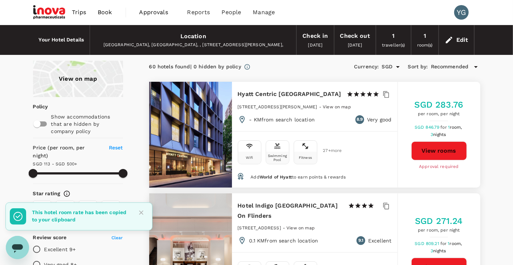
click at [435, 144] on button "View rooms" at bounding box center [440, 150] width 56 height 19
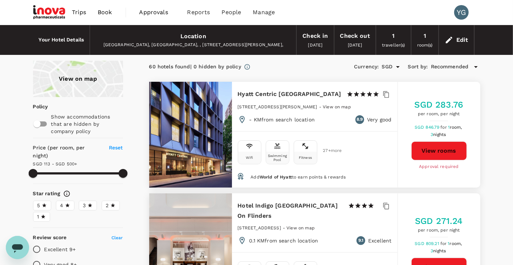
click at [387, 92] on icon "button" at bounding box center [386, 94] width 7 height 7
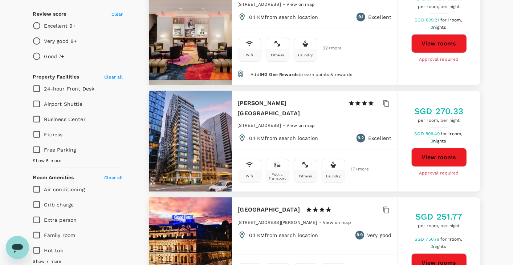
scroll to position [273, 0]
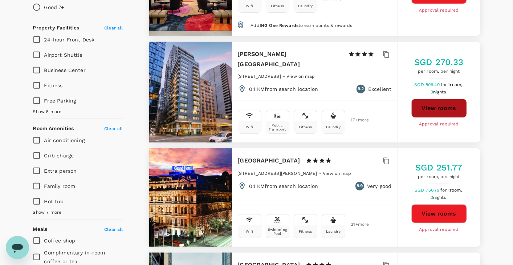
click at [443, 99] on button "View rooms" at bounding box center [440, 108] width 56 height 19
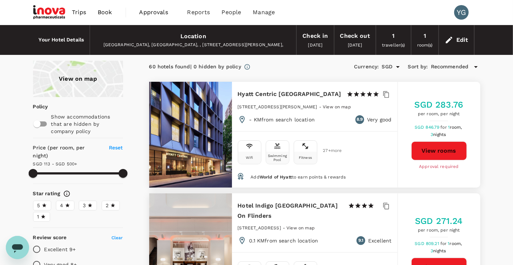
scroll to position [0, 0]
click at [465, 39] on div "Edit" at bounding box center [463, 40] width 12 height 10
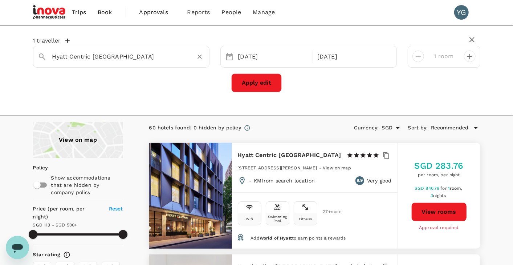
click at [83, 56] on input "Hyatt Centric [GEOGRAPHIC_DATA]" at bounding box center [118, 56] width 132 height 11
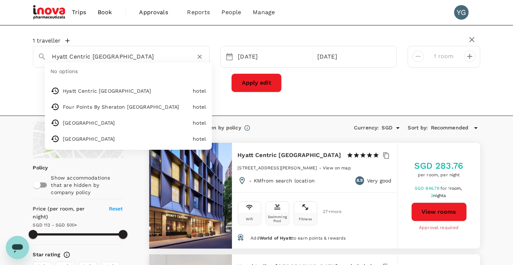
click at [93, 56] on input "Hyatt Centric [GEOGRAPHIC_DATA]" at bounding box center [118, 56] width 132 height 11
drag, startPoint x: 92, startPoint y: 55, endPoint x: -15, endPoint y: 33, distance: 109.3
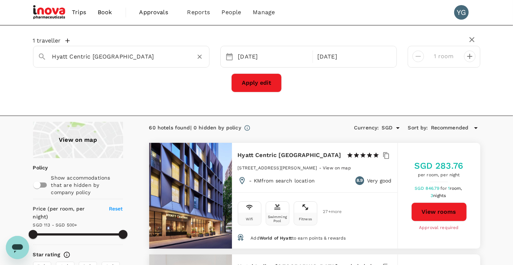
drag, startPoint x: 88, startPoint y: 61, endPoint x: 88, endPoint y: 57, distance: 4.1
click at [88, 61] on input "Hyatt Centric [GEOGRAPHIC_DATA]" at bounding box center [118, 56] width 132 height 11
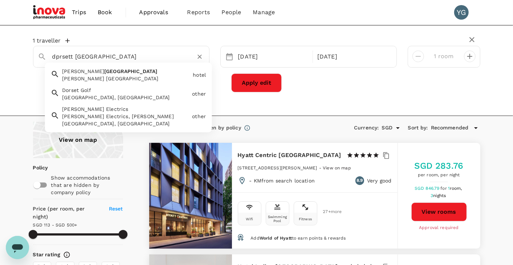
click at [104, 73] on span "Melbourne" at bounding box center [130, 71] width 53 height 6
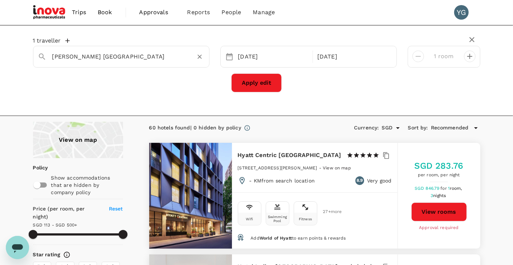
type input "[PERSON_NAME] [GEOGRAPHIC_DATA]"
click at [255, 82] on button "Apply edit" at bounding box center [256, 82] width 51 height 19
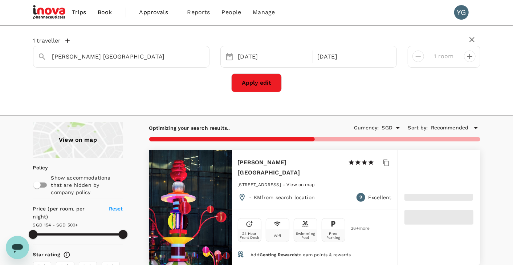
type input "499.37"
type input "154.81"
type input "499.81"
type input "42.81"
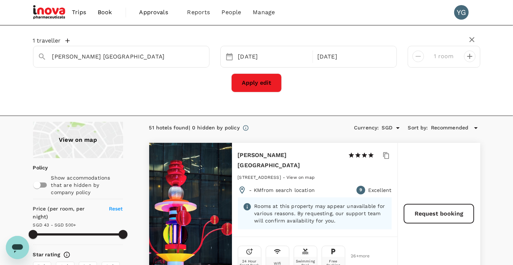
type input "499.81"
click at [164, 84] on div "Apply edit" at bounding box center [257, 82] width 448 height 19
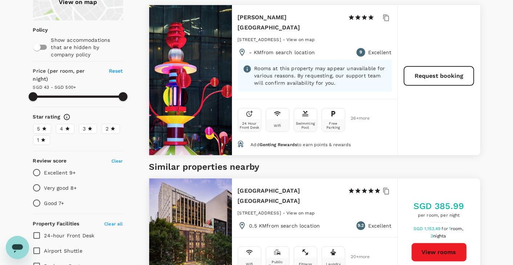
scroll to position [90, 0]
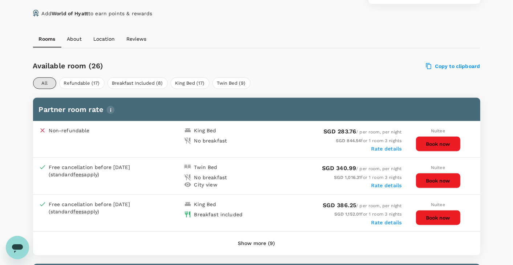
scroll to position [360, 0]
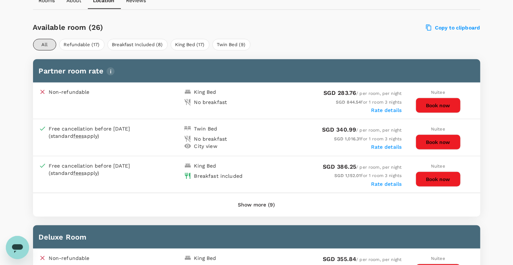
scroll to position [315, 0]
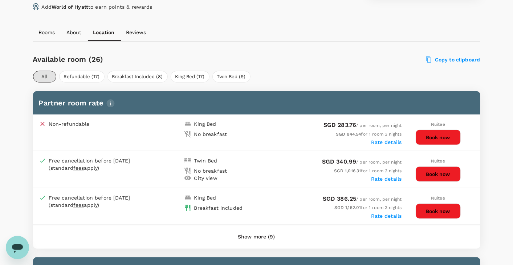
scroll to position [315, 0]
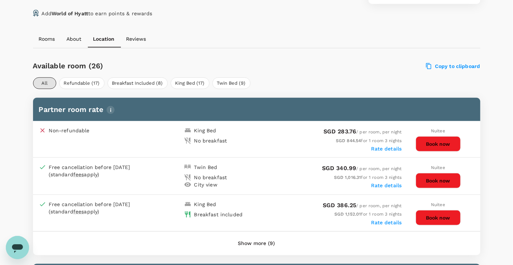
click at [344, 57] on div "Available room (26) Copy to clipboard" at bounding box center [255, 64] width 451 height 15
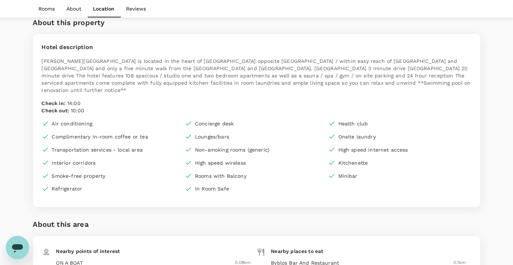
scroll to position [596, 0]
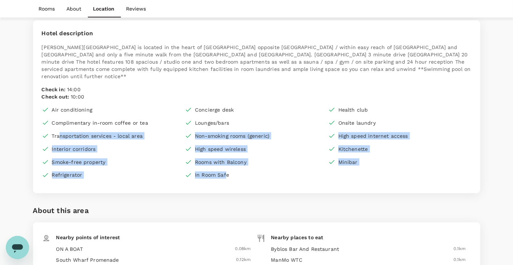
drag, startPoint x: 61, startPoint y: 136, endPoint x: 225, endPoint y: 176, distance: 169.0
click at [225, 176] on div "Air conditioning Concierge desk Health club Complimentary in-room coffee or tea…" at bounding box center [257, 145] width 430 height 78
click at [277, 156] on div "Air conditioning Concierge desk Health club Complimentary in-room coffee or tea…" at bounding box center [257, 145] width 430 height 78
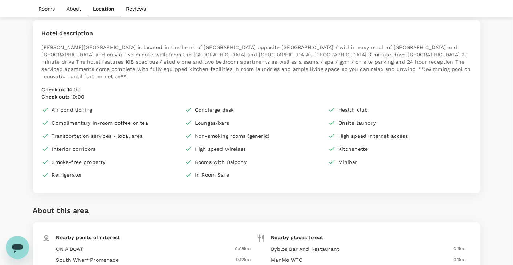
click at [277, 156] on div "Air conditioning Concierge desk Health club Complimentary in-room coffee or tea…" at bounding box center [257, 145] width 430 height 78
click at [425, 162] on div "Minibar" at bounding box center [401, 161] width 144 height 7
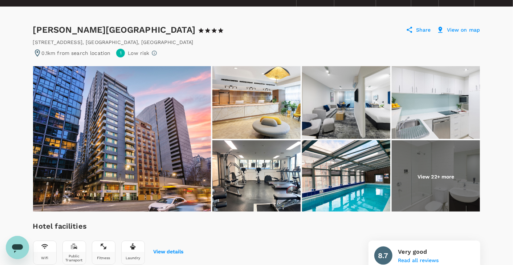
scroll to position [0, 0]
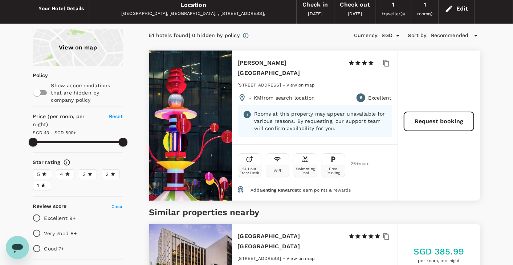
click at [289, 110] on p "Rooms at this property may appear unavailable for various reasons. By requestin…" at bounding box center [321, 121] width 132 height 22
click at [283, 111] on p "Rooms at this property may appear unavailable for various reasons. By requestin…" at bounding box center [321, 121] width 132 height 22
click at [246, 111] on icon at bounding box center [247, 114] width 7 height 7
click at [322, 113] on p "Rooms at this property may appear unavailable for various reasons. By requestin…" at bounding box center [321, 121] width 132 height 22
click at [451, 154] on div "Request booking" at bounding box center [439, 126] width 83 height 150
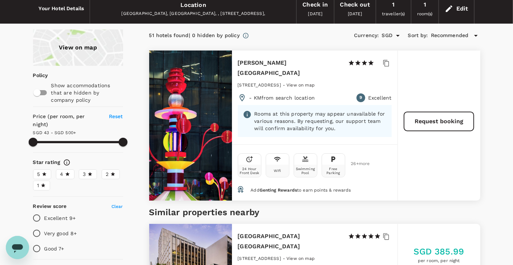
click at [448, 166] on div "Request booking" at bounding box center [439, 126] width 83 height 150
click at [239, 186] on icon at bounding box center [241, 189] width 6 height 7
click at [357, 161] on span "26 + more" at bounding box center [356, 163] width 11 height 5
click at [196, 110] on div at bounding box center [190, 126] width 83 height 150
click at [197, 138] on div at bounding box center [190, 126] width 83 height 150
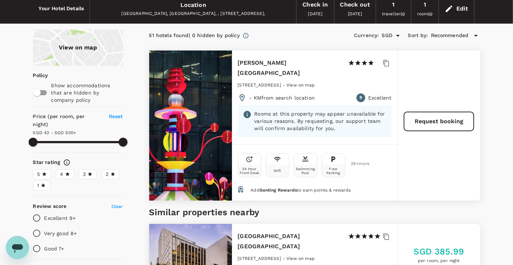
click at [197, 138] on div at bounding box center [190, 126] width 83 height 150
click at [443, 153] on div "Request booking" at bounding box center [439, 126] width 83 height 150
click at [447, 158] on div "Request booking" at bounding box center [439, 126] width 83 height 150
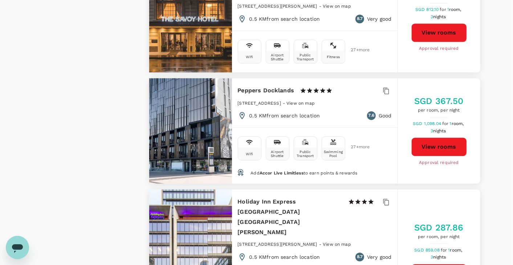
scroll to position [1258, 0]
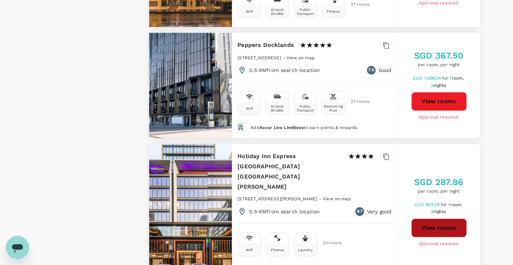
click at [458, 218] on button "View rooms" at bounding box center [440, 227] width 56 height 19
click at [379, 229] on div "Wifi Fitness Laundry 20 + more" at bounding box center [315, 242] width 154 height 27
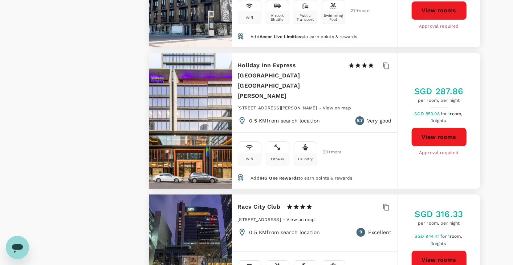
scroll to position [1303, 0]
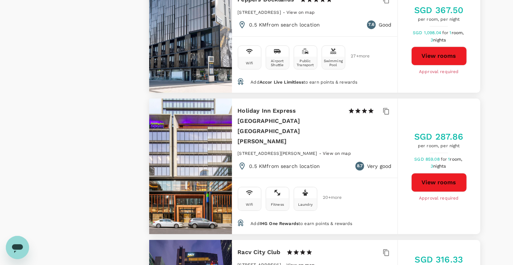
click at [375, 184] on div "Wifi Fitness Laundry 20 + more" at bounding box center [315, 197] width 154 height 27
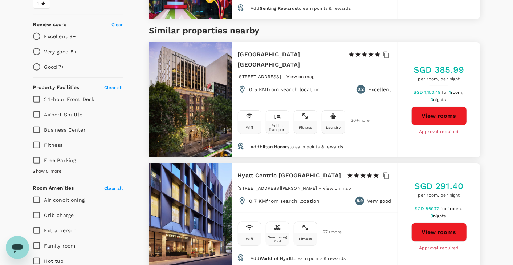
scroll to position [258, 0]
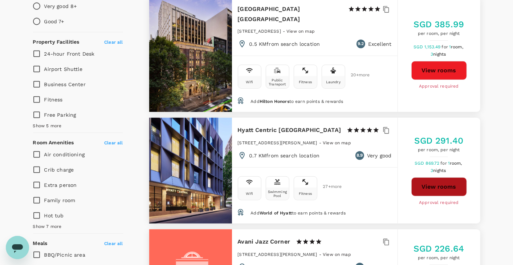
click at [427, 177] on button "View rooms" at bounding box center [440, 186] width 56 height 19
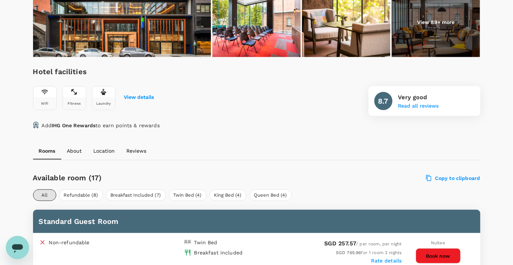
scroll to position [227, 0]
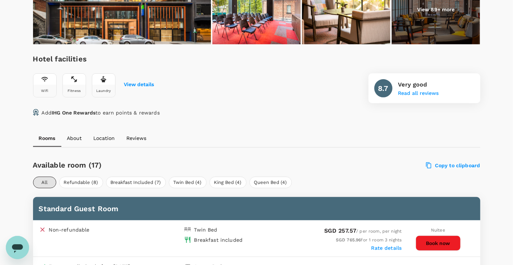
click at [271, 109] on div "Add IHG One Rewards to earn points & rewards" at bounding box center [257, 113] width 448 height 9
click at [260, 89] on div "Hotel facilities Wifi Fitness Laundry View details 8.7 Very good Read all revie…" at bounding box center [257, 78] width 448 height 50
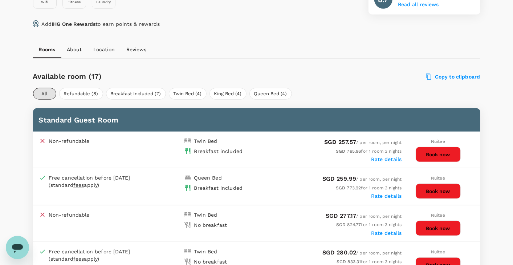
scroll to position [318, 0]
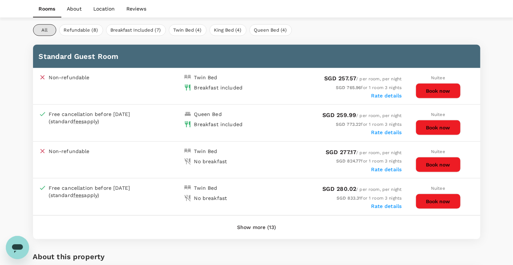
scroll to position [334, 0]
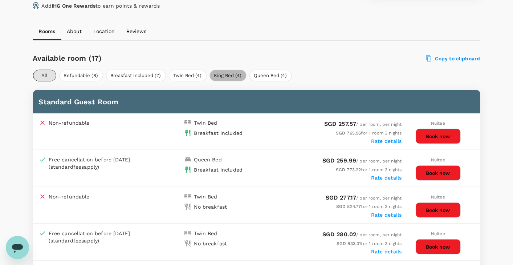
click at [221, 70] on button "King Bed (4)" at bounding box center [228, 76] width 37 height 12
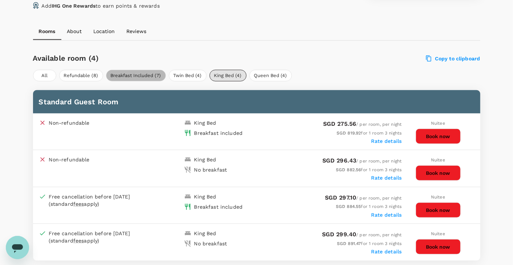
click at [130, 70] on button "Breakfast Included (7)" at bounding box center [136, 76] width 60 height 12
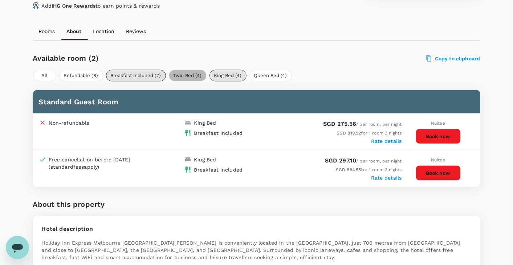
click at [189, 70] on button "Twin Bed (4)" at bounding box center [188, 76] width 38 height 12
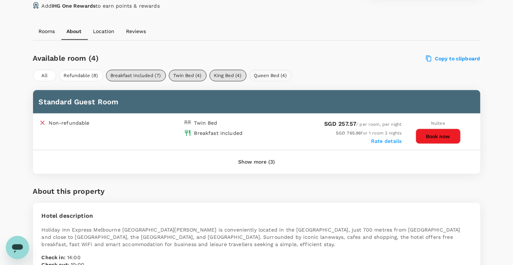
click at [270, 70] on button "Queen Bed (4)" at bounding box center [271, 76] width 43 height 12
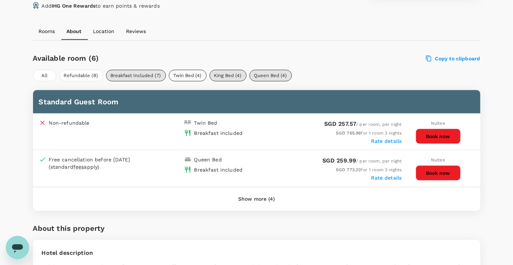
click at [180, 70] on button "Twin Bed (4)" at bounding box center [188, 76] width 38 height 12
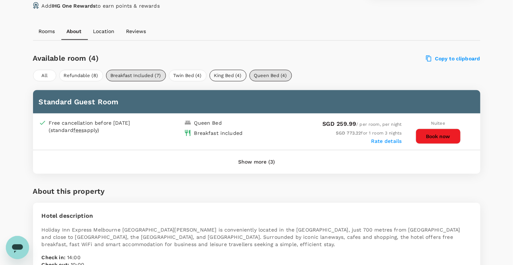
click at [227, 70] on button "King Bed (4)" at bounding box center [228, 76] width 37 height 12
click at [269, 70] on button "Queen Bed (4)" at bounding box center [271, 76] width 43 height 12
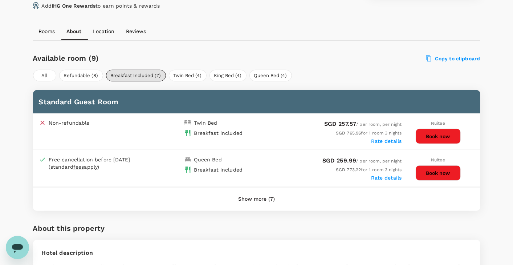
click at [325, 224] on div "About this property" at bounding box center [257, 230] width 448 height 17
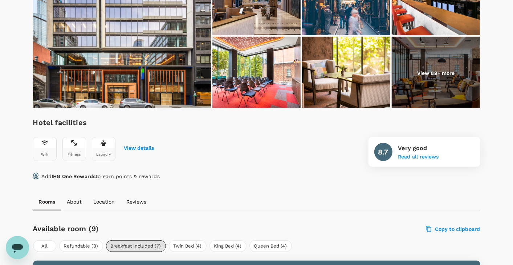
scroll to position [227, 0]
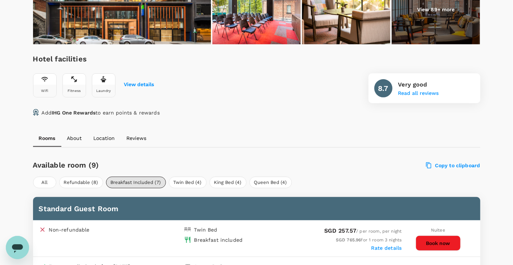
drag, startPoint x: 269, startPoint y: 61, endPoint x: 241, endPoint y: 185, distance: 127.0
click at [269, 62] on div "Hotel facilities Wifi Fitness Laundry View details 8.7 Very good Read all revie…" at bounding box center [257, 78] width 448 height 50
click at [350, 164] on div "Available room (9) Copy to clipboard All Refundable (8) Breakfast Included (7) …" at bounding box center [257, 236] width 448 height 161
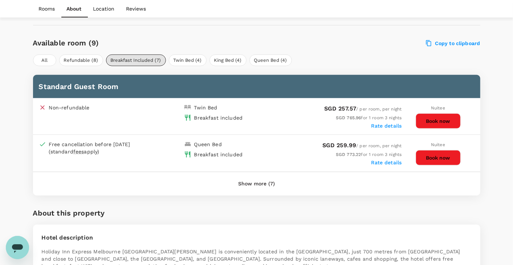
scroll to position [363, 0]
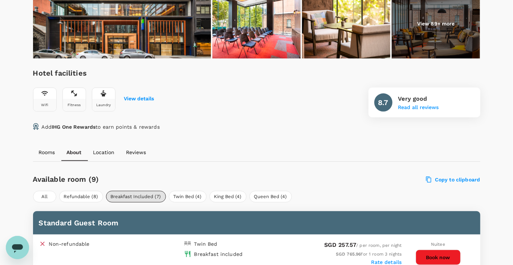
scroll to position [181, 0]
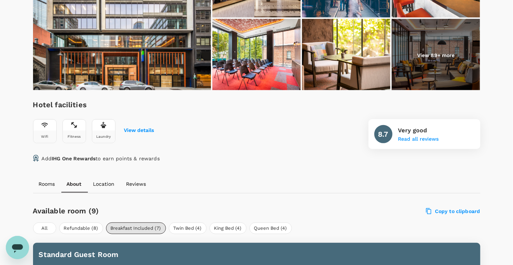
click at [290, 136] on div "Hotel facilities Wifi Fitness Laundry View details 8.7 Very good Read all revie…" at bounding box center [257, 124] width 448 height 50
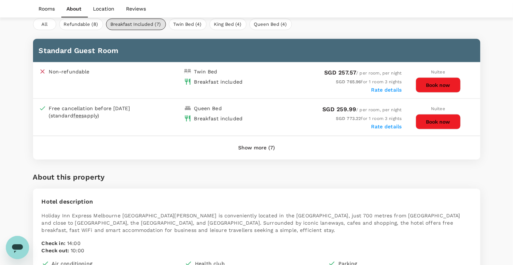
scroll to position [409, 0]
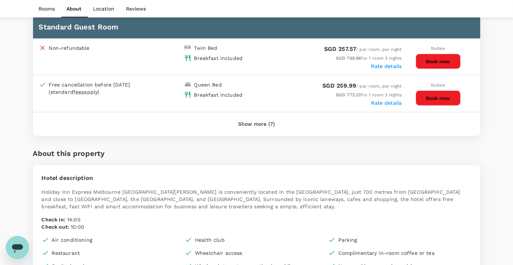
click at [290, 148] on div "About this property" at bounding box center [257, 156] width 448 height 17
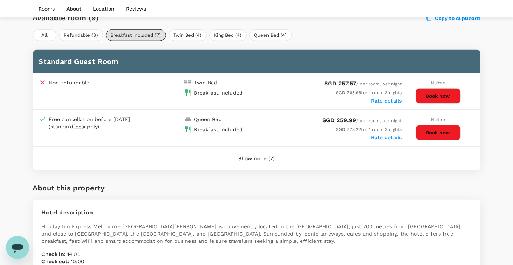
scroll to position [363, 0]
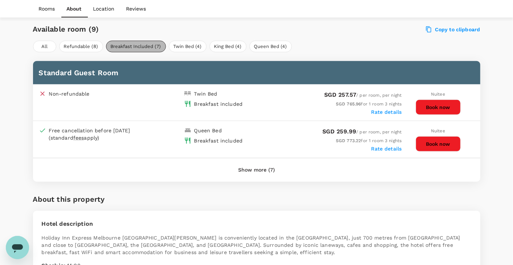
click at [126, 41] on button "Breakfast Included (7)" at bounding box center [136, 47] width 60 height 12
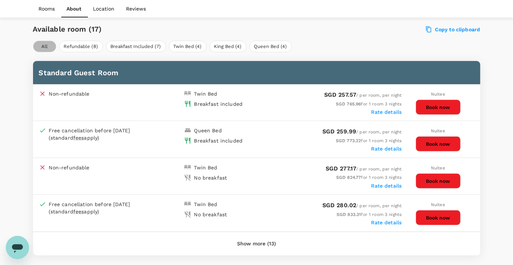
click at [41, 41] on button "All" at bounding box center [44, 47] width 23 height 12
click at [124, 233] on div "Show more (13)" at bounding box center [257, 243] width 448 height 23
click at [69, 41] on button "Refundable (8)" at bounding box center [81, 47] width 44 height 12
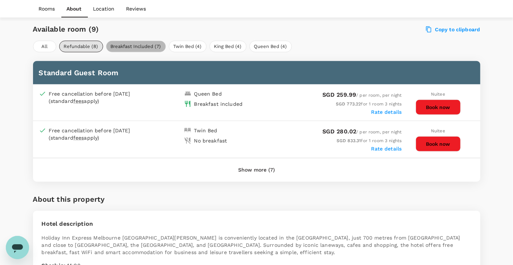
click at [133, 41] on button "Breakfast Included (7)" at bounding box center [136, 47] width 60 height 12
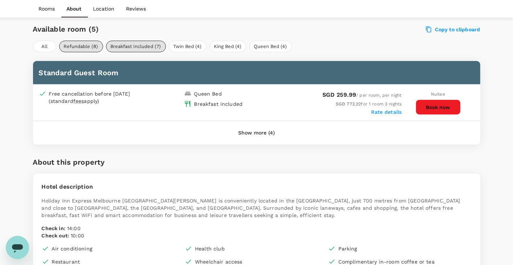
click at [465, 121] on div "Show more (4)" at bounding box center [257, 132] width 448 height 23
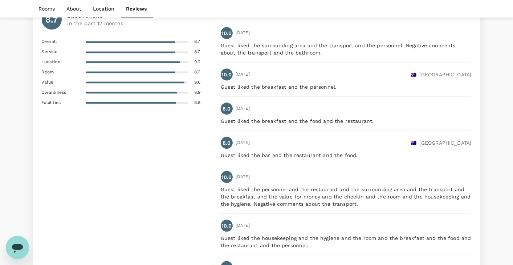
scroll to position [1041, 0]
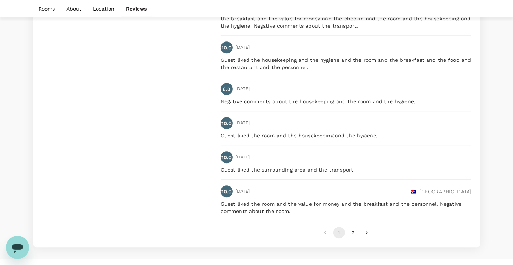
click at [112, 138] on div "8.7 2,398 reviews in the past 12 months Overall 8.7 Service 8.7 Location 9.2 Ro…" at bounding box center [131, 34] width 179 height 407
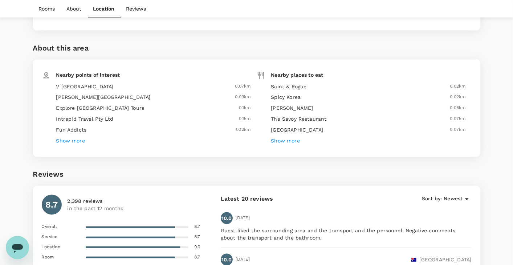
scroll to position [632, 0]
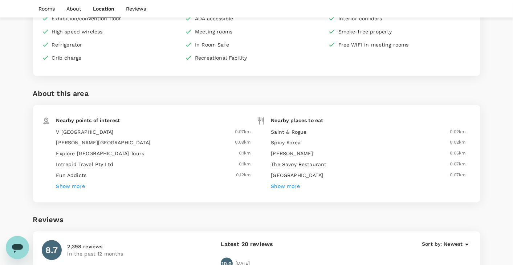
click at [242, 88] on div "About this area" at bounding box center [257, 96] width 448 height 17
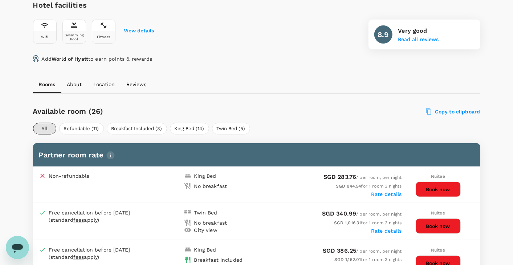
scroll to position [315, 0]
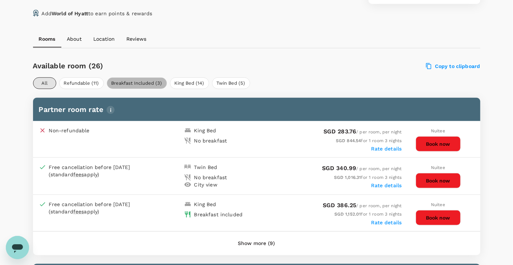
click at [128, 81] on button "Breakfast Included (3)" at bounding box center [137, 83] width 60 height 12
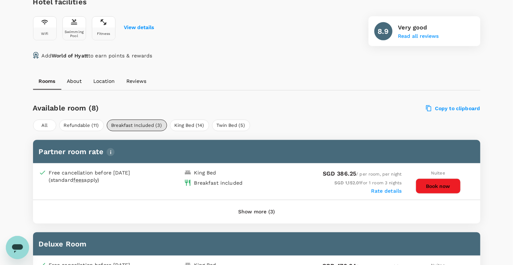
scroll to position [227, 0]
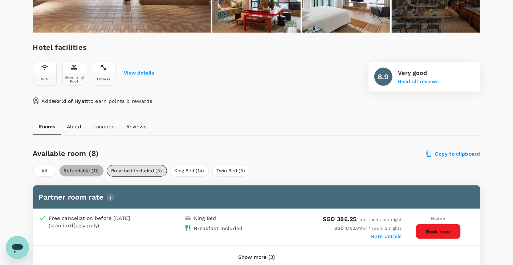
click at [74, 167] on button "Refundable (11)" at bounding box center [81, 171] width 45 height 12
click at [75, 169] on button "Refundable (11)" at bounding box center [81, 171] width 45 height 12
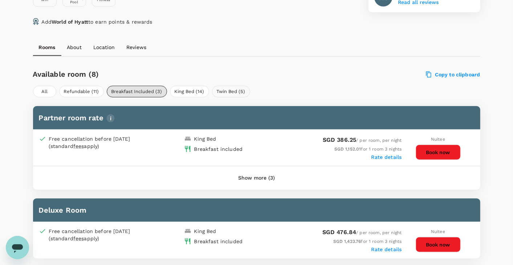
scroll to position [318, 0]
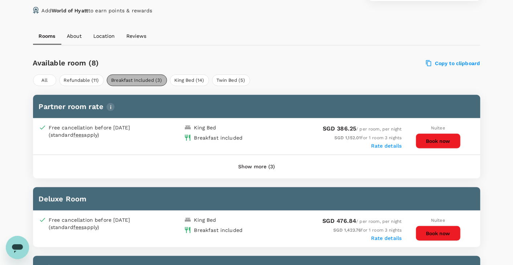
click at [139, 77] on button "Breakfast Included (3)" at bounding box center [137, 80] width 60 height 12
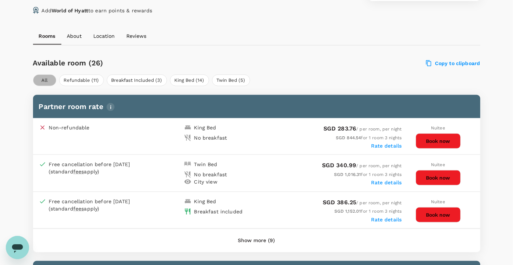
click at [44, 80] on button "All" at bounding box center [44, 80] width 23 height 12
click at [223, 78] on button "Twin Bed (5)" at bounding box center [231, 80] width 38 height 12
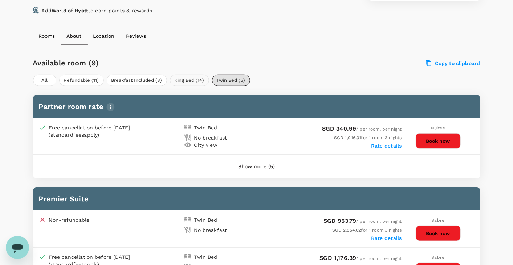
click at [184, 78] on button "King Bed (14)" at bounding box center [189, 80] width 39 height 12
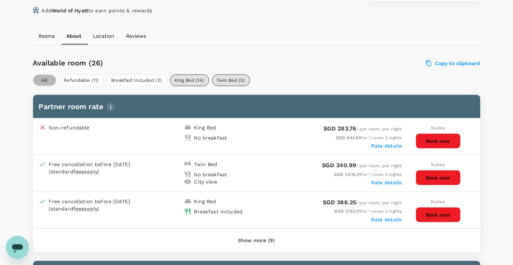
click at [42, 80] on button "All" at bounding box center [44, 80] width 23 height 12
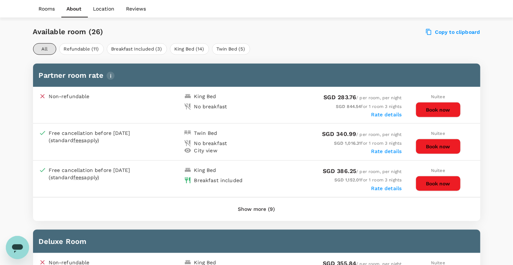
scroll to position [363, 0]
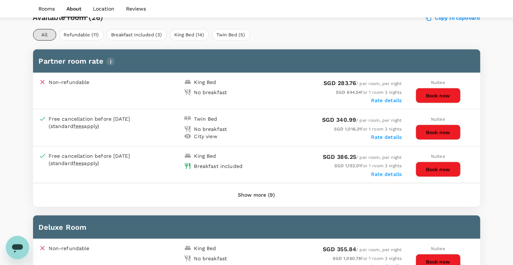
click at [249, 194] on button "Show more (9)" at bounding box center [256, 194] width 57 height 17
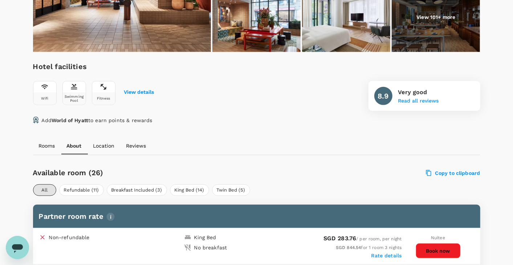
scroll to position [203, 0]
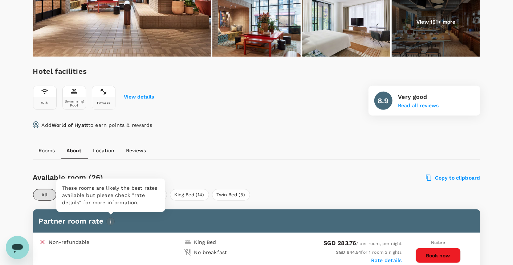
click at [111, 219] on img "button" at bounding box center [110, 221] width 8 height 8
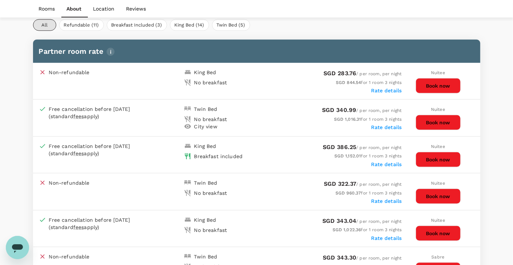
scroll to position [339, 0]
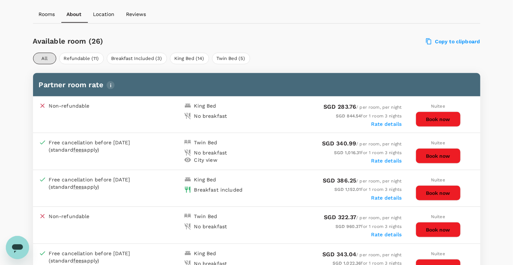
click at [387, 124] on label "Rate details" at bounding box center [387, 124] width 31 height 6
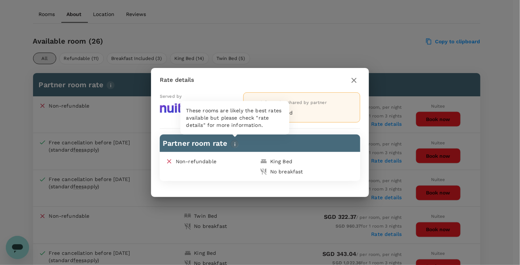
click at [235, 145] on img "button" at bounding box center [235, 144] width 8 height 8
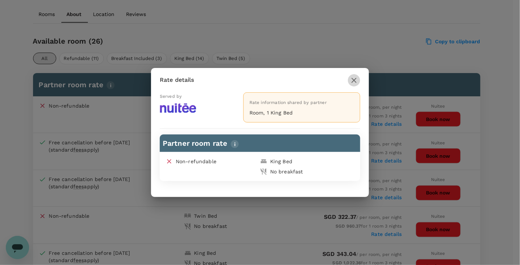
click at [352, 79] on icon "button" at bounding box center [354, 80] width 9 height 9
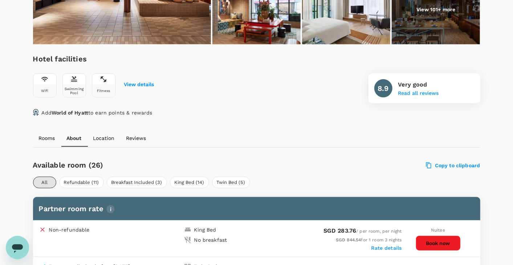
scroll to position [203, 0]
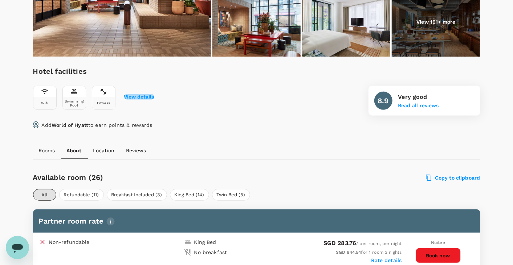
click at [138, 95] on button "View details" at bounding box center [139, 97] width 30 height 6
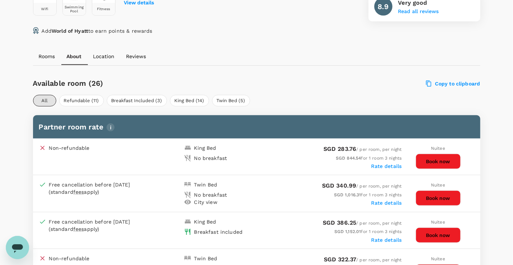
scroll to position [318, 0]
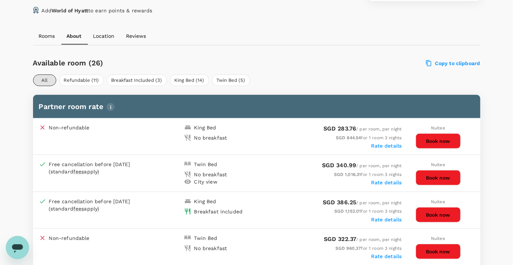
click at [351, 61] on div "Copy to clipboard" at bounding box center [387, 61] width 188 height 11
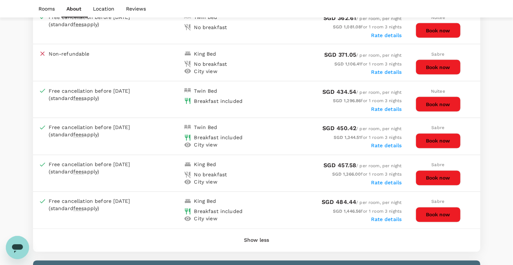
scroll to position [636, 0]
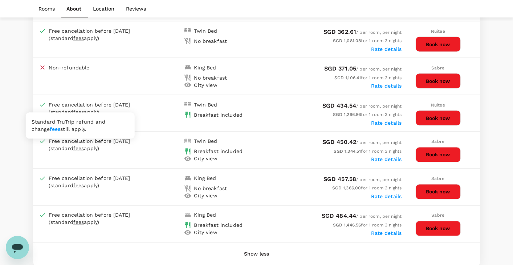
click at [84, 146] on span "fees" at bounding box center [78, 149] width 11 height 6
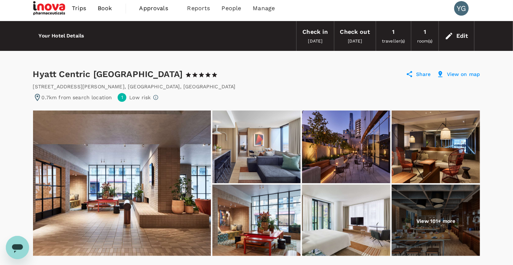
scroll to position [0, 0]
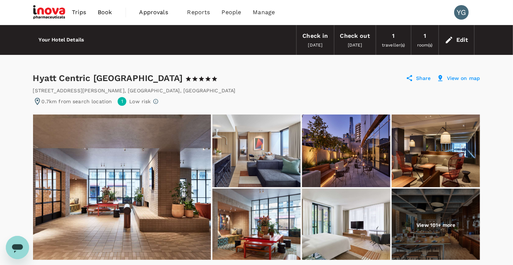
click at [214, 37] on div "Check in [DATE] Check out [DATE] 1 traveller(s) 1 room(s) Edit" at bounding box center [282, 40] width 385 height 30
click at [281, 82] on div "Hyatt Centric Melbourne 1 Star 2 Stars 3 Stars 4 Stars 5 Stars Share View on map" at bounding box center [257, 78] width 448 height 12
click at [320, 82] on div "Hyatt Centric Melbourne 1 Star 2 Stars 3 Stars 4 Stars 5 Stars Share View on map" at bounding box center [257, 78] width 448 height 12
click at [367, 81] on div "Hyatt Centric Melbourne 1 Star 2 Stars 3 Stars 4 Stars 5 Stars Share View on map" at bounding box center [257, 78] width 448 height 12
click at [394, 37] on div "1" at bounding box center [393, 36] width 3 height 10
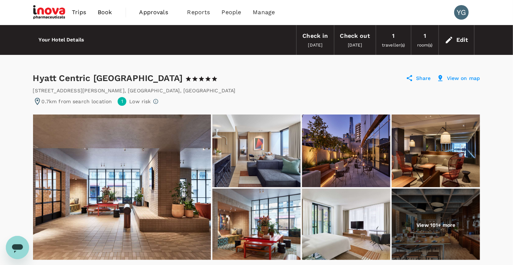
click at [316, 80] on div "Hyatt Centric Melbourne 1 Star 2 Stars 3 Stars 4 Stars 5 Stars Share View on map" at bounding box center [257, 78] width 448 height 12
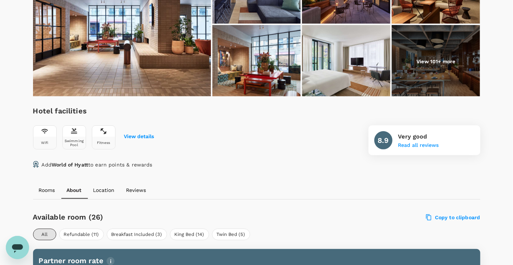
scroll to position [181, 0]
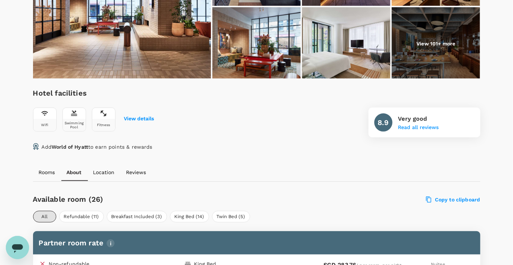
click at [254, 123] on div "Hotel facilities Wifi Swimming Pool Fitness View details 8.9 Very good Read all…" at bounding box center [257, 112] width 448 height 50
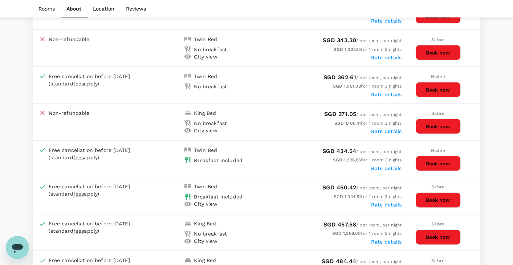
scroll to position [863, 0]
